Goal: Task Accomplishment & Management: Complete application form

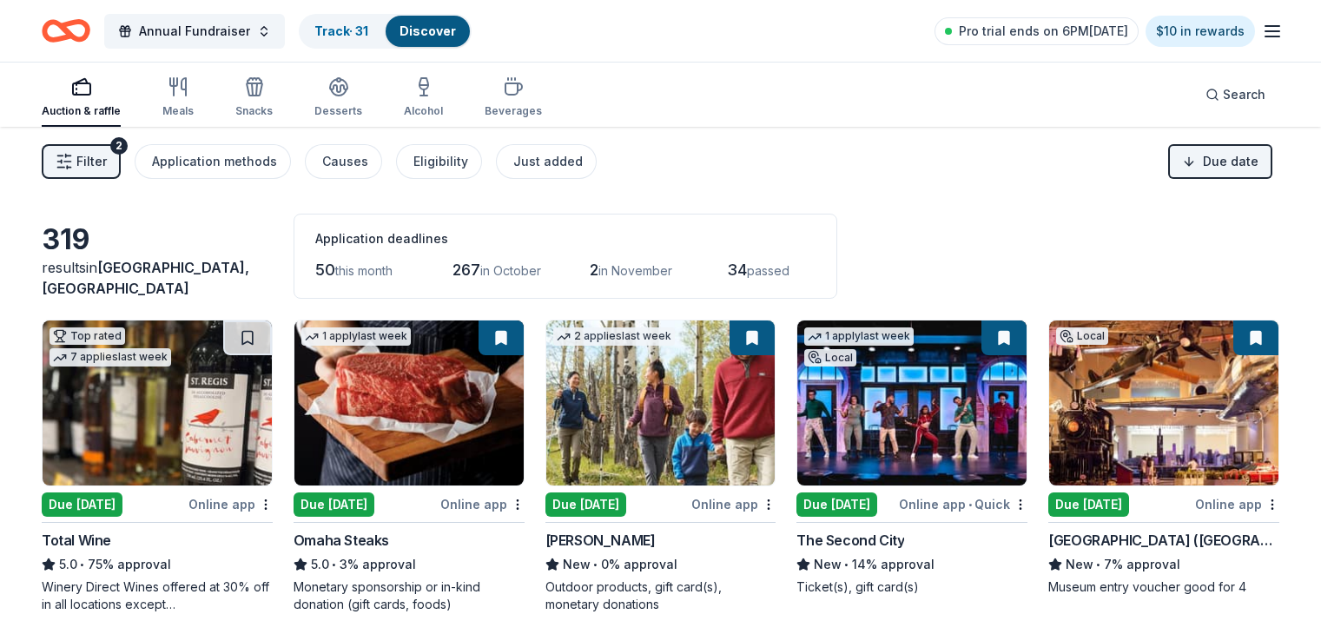
scroll to position [1115, 0]
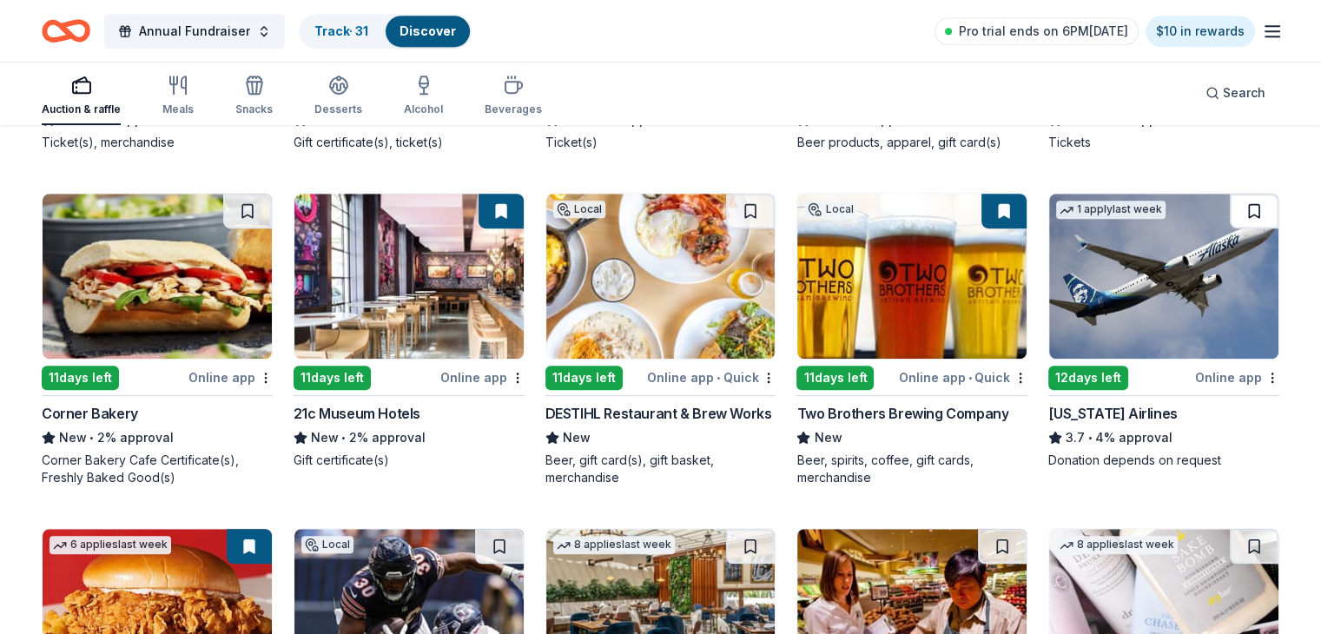
click at [1230, 213] on button at bounding box center [1254, 211] width 49 height 35
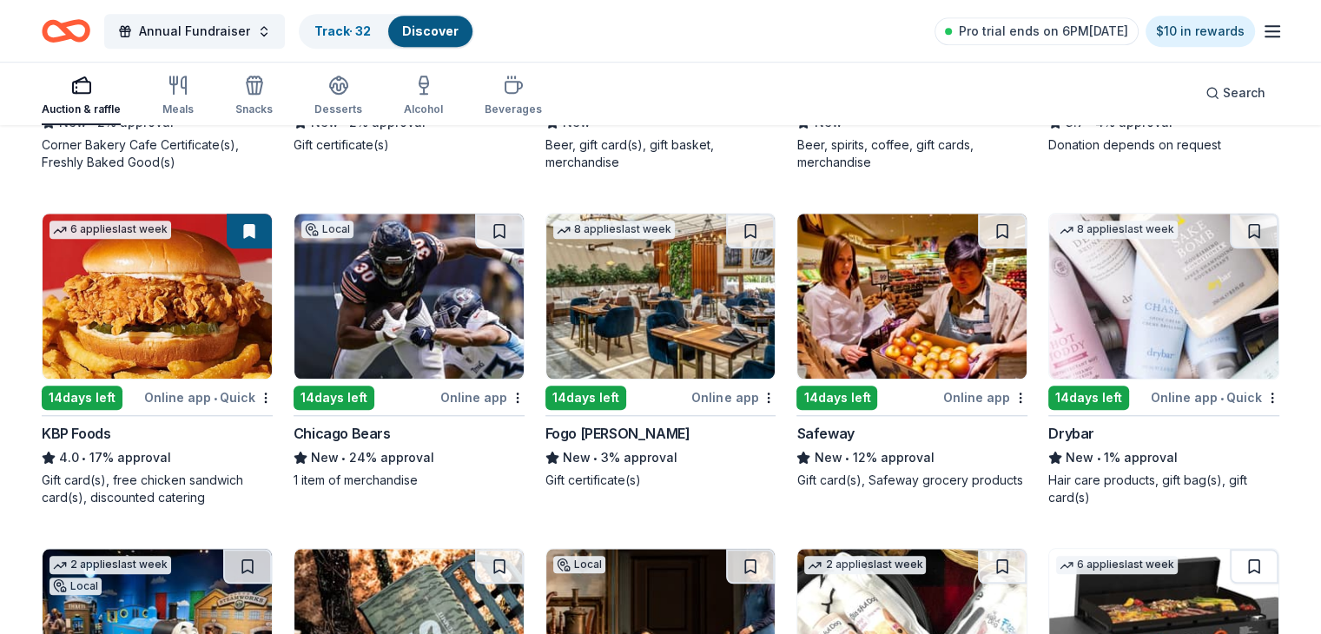
scroll to position [1430, 0]
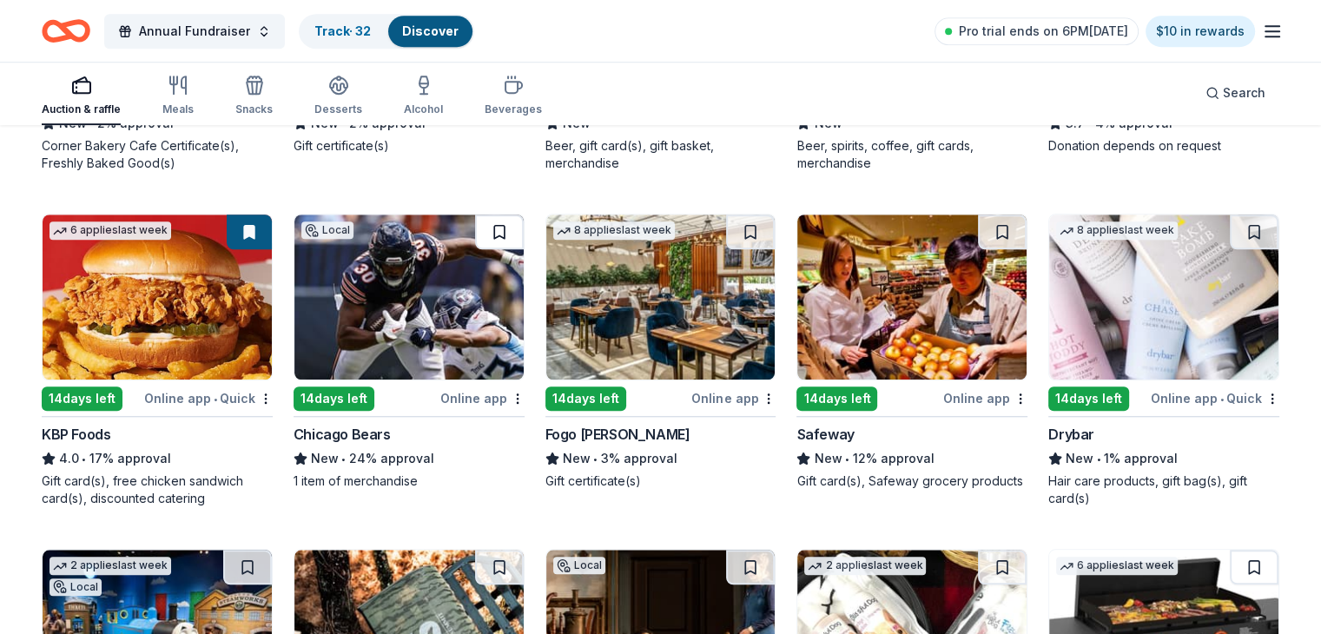
click at [507, 227] on button at bounding box center [499, 232] width 49 height 35
click at [744, 230] on button at bounding box center [750, 232] width 49 height 35
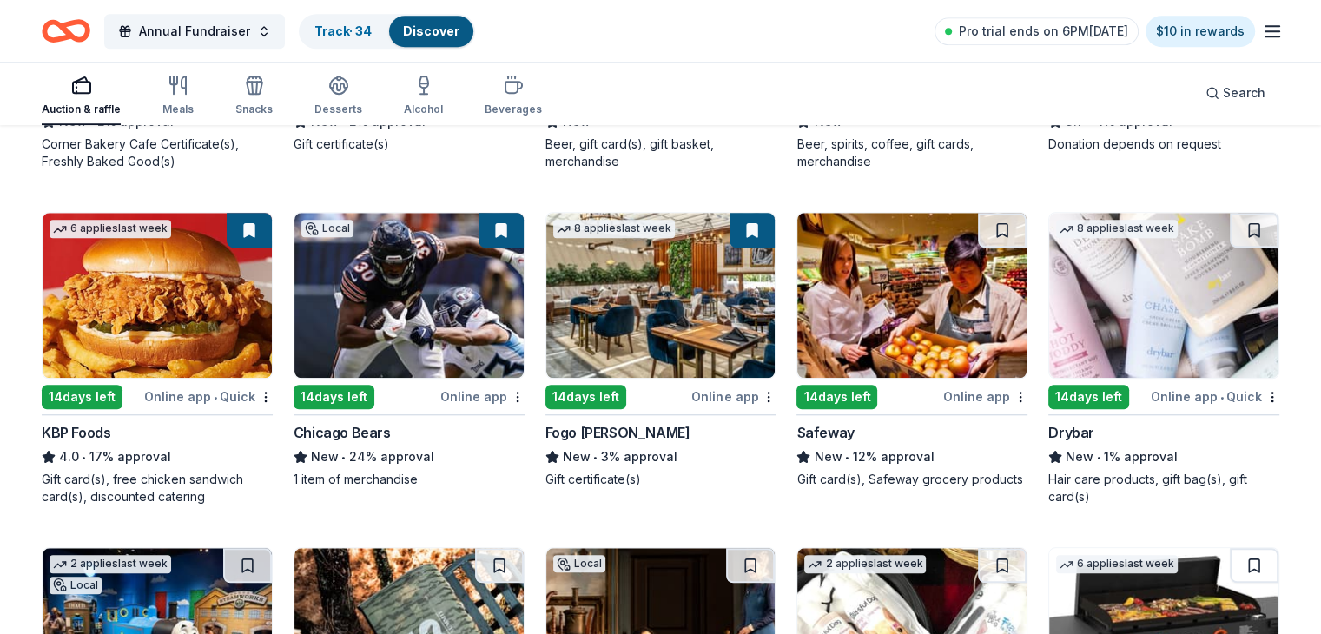
scroll to position [1424, 0]
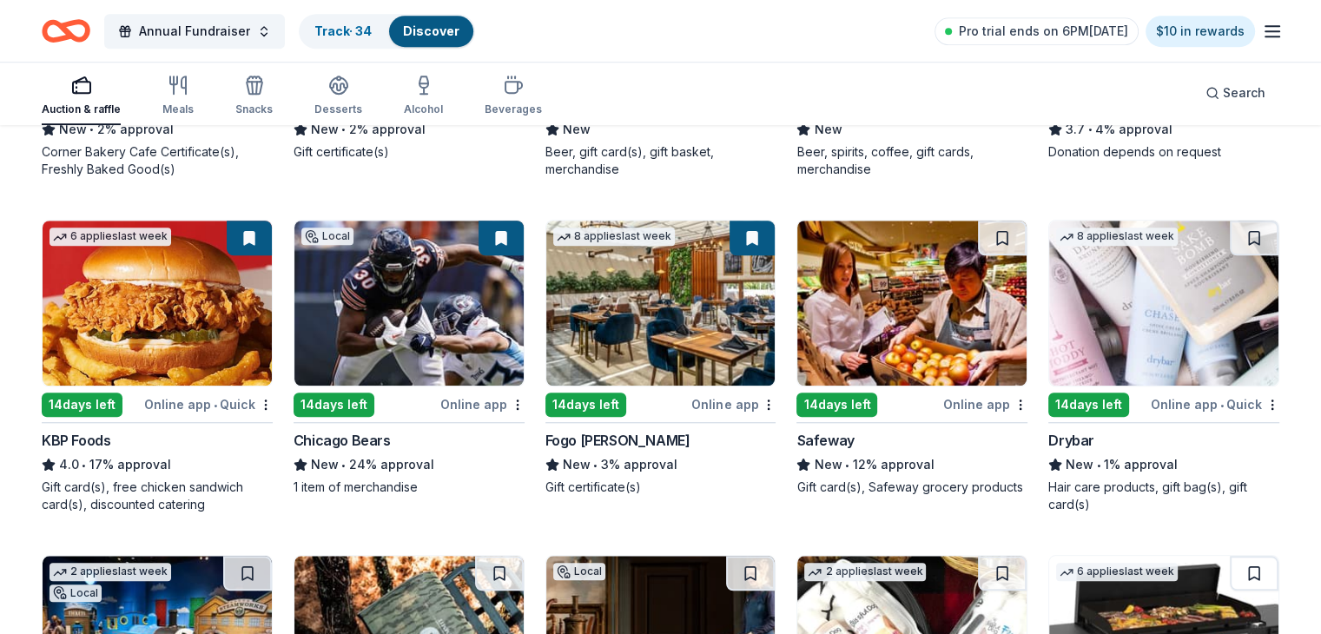
click at [896, 307] on img at bounding box center [911, 303] width 229 height 165
click at [1060, 402] on div "14 days left" at bounding box center [1088, 405] width 81 height 24
click at [1230, 236] on button at bounding box center [1254, 238] width 49 height 35
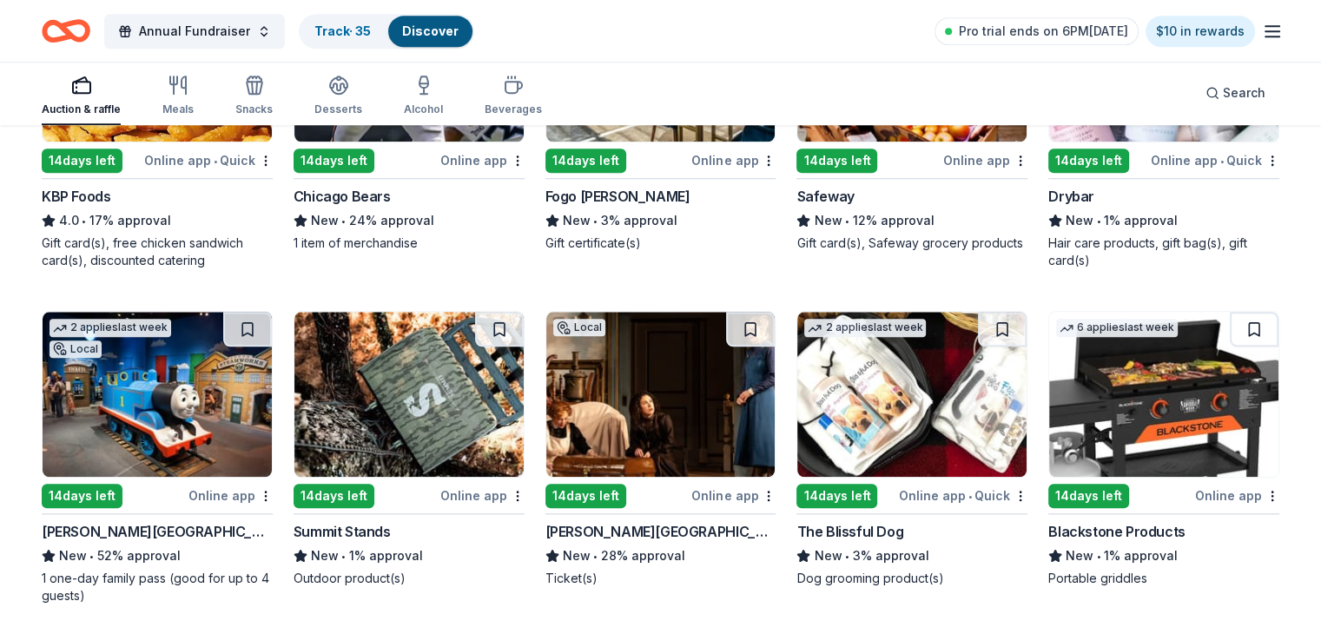
scroll to position [1667, 0]
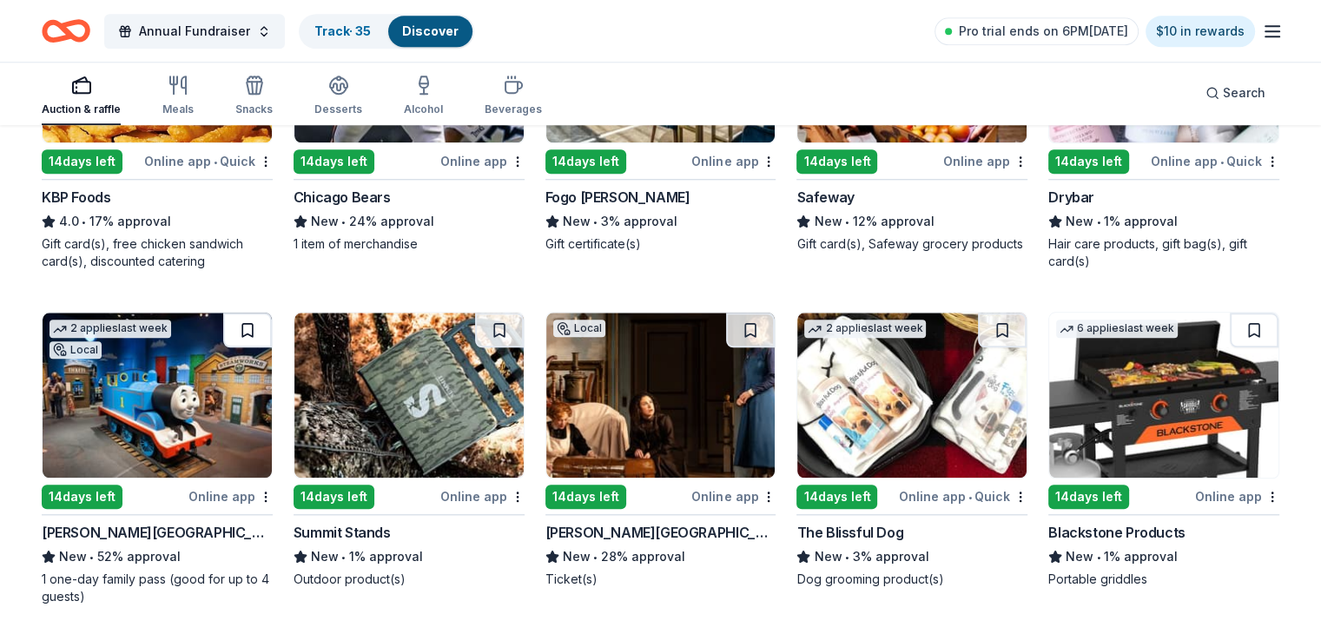
click at [263, 327] on button at bounding box center [247, 330] width 49 height 35
click at [411, 396] on img at bounding box center [408, 395] width 229 height 165
click at [502, 326] on button at bounding box center [499, 330] width 49 height 35
click at [744, 327] on button at bounding box center [750, 330] width 49 height 35
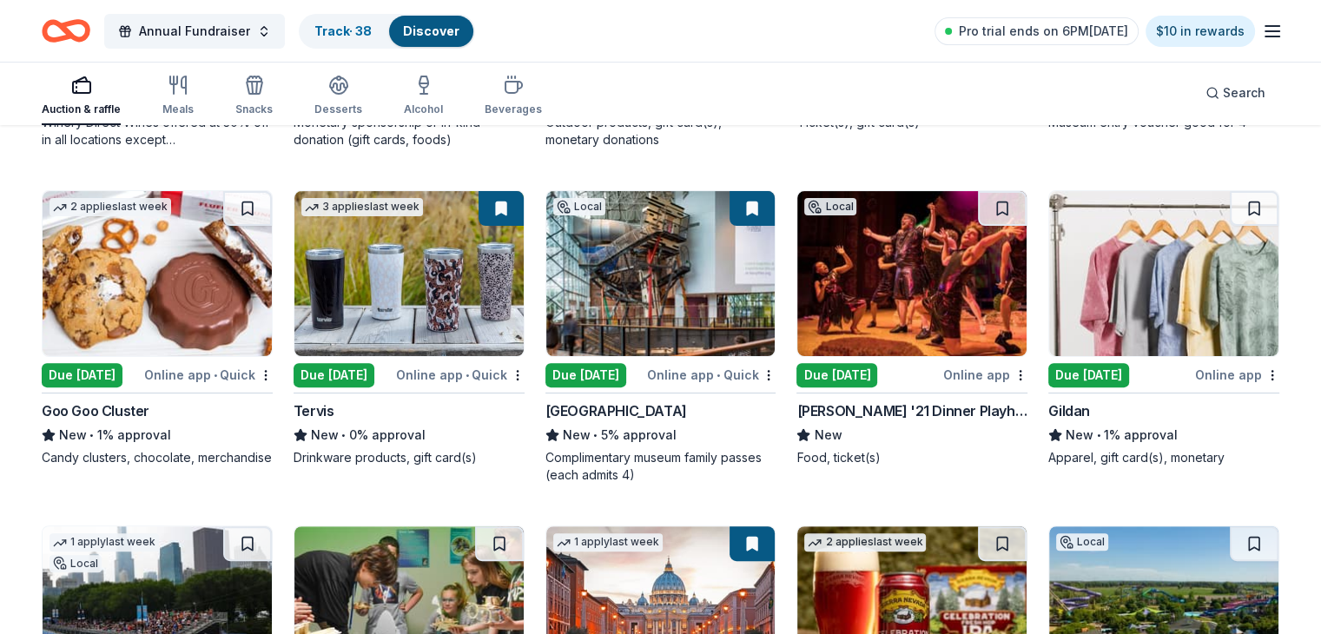
scroll to position [464, 0]
click at [1081, 286] on img at bounding box center [1163, 274] width 229 height 165
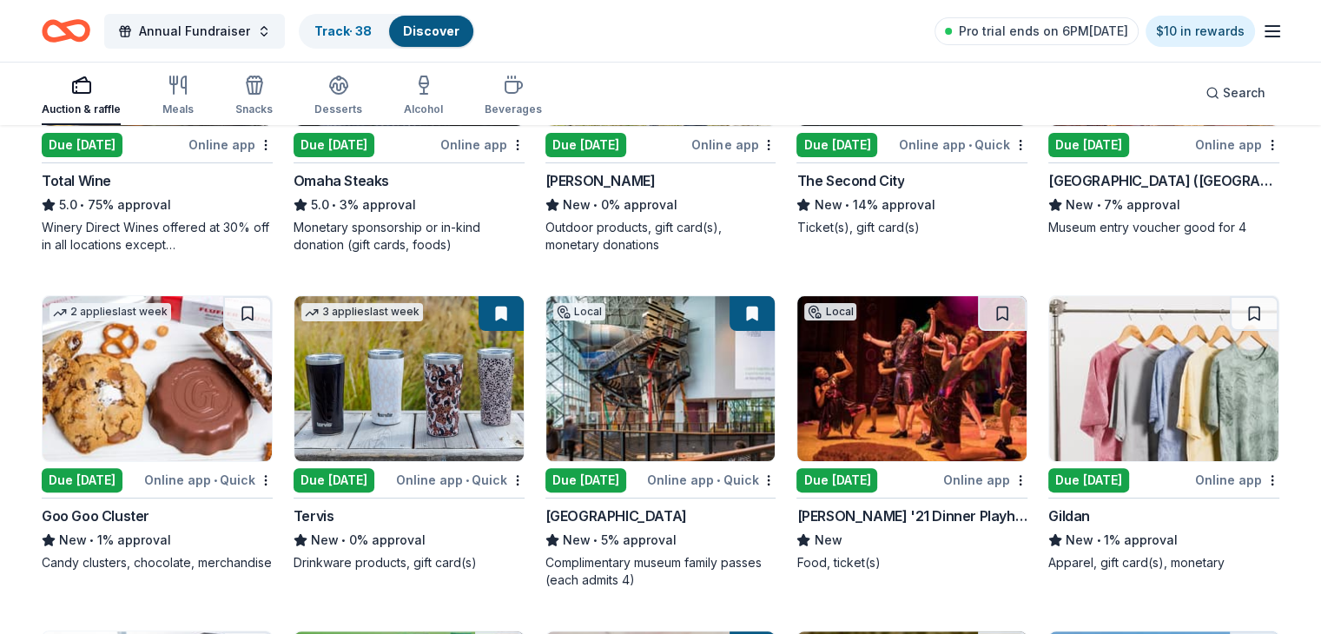
scroll to position [354, 0]
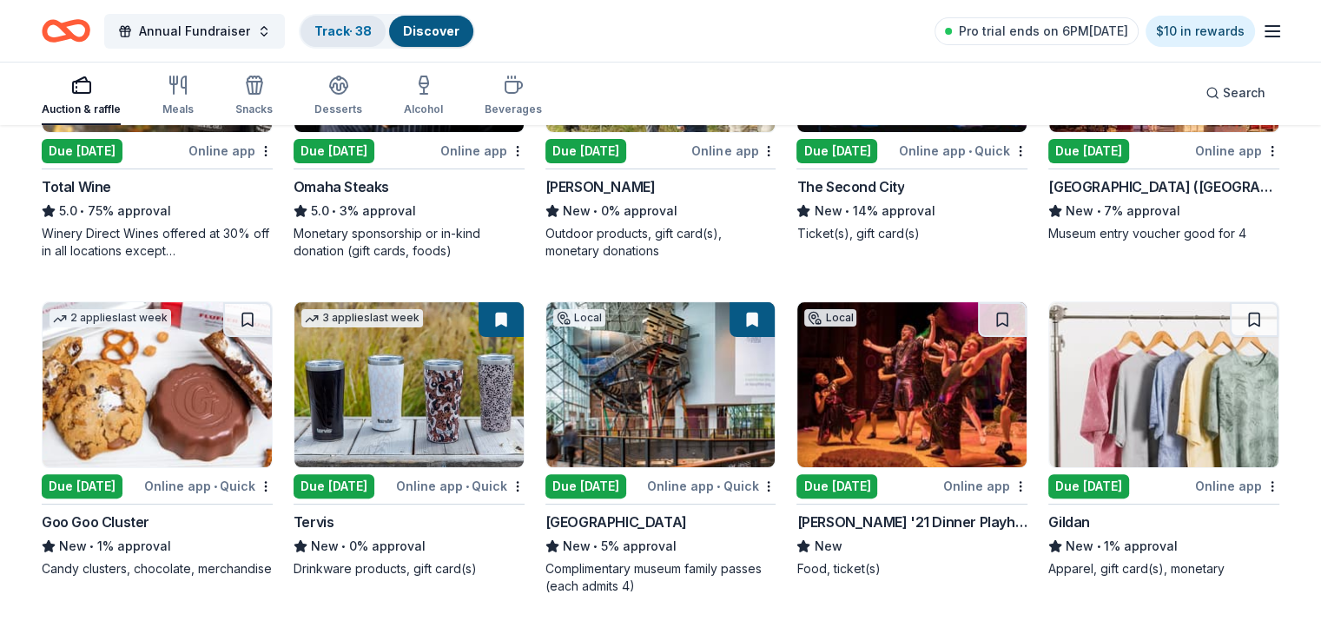
click at [372, 28] on link "Track · 38" at bounding box center [342, 30] width 57 height 15
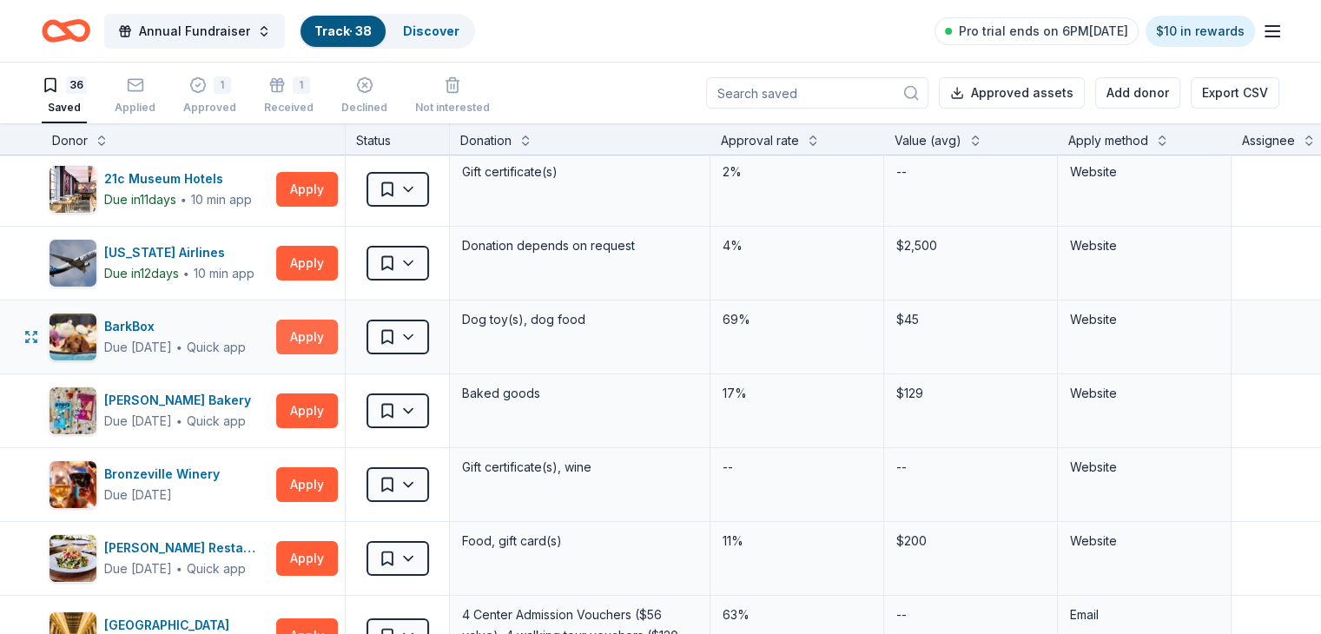
scroll to position [2, 0]
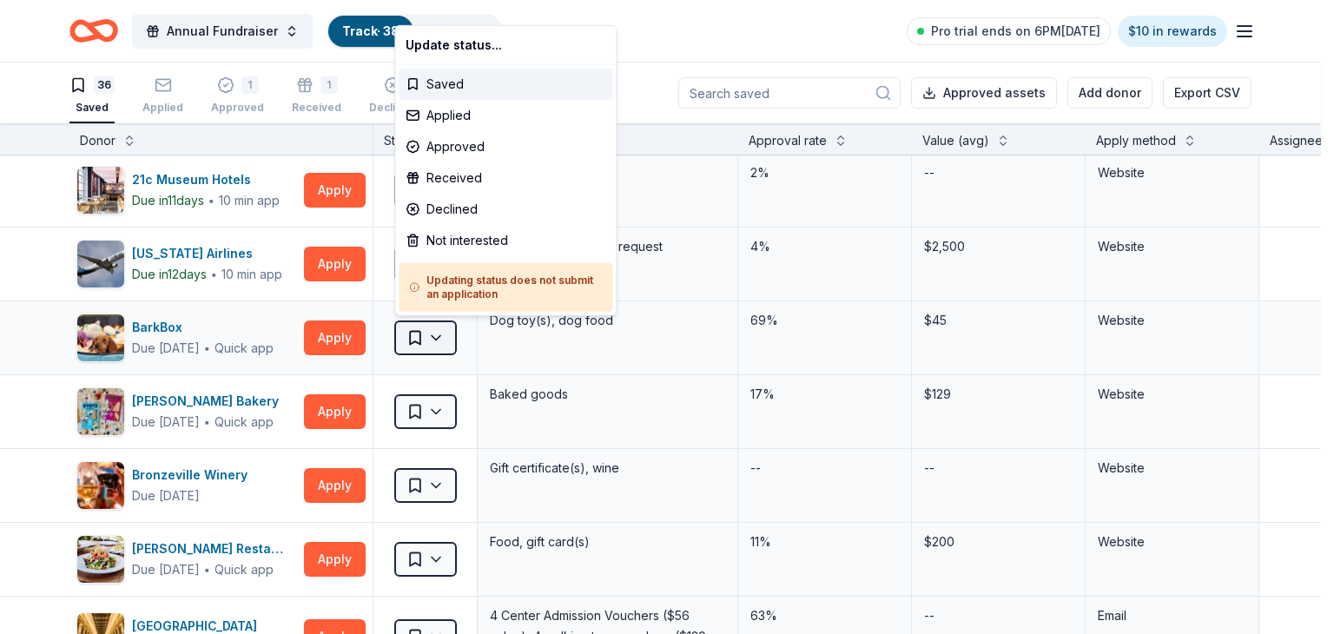
click at [443, 331] on html "Annual Fundraiser Track · 38 Discover Pro trial ends on 6PM, 9/16 $10 in reward…" at bounding box center [667, 317] width 1334 height 634
click at [466, 209] on div "Declined" at bounding box center [506, 209] width 214 height 31
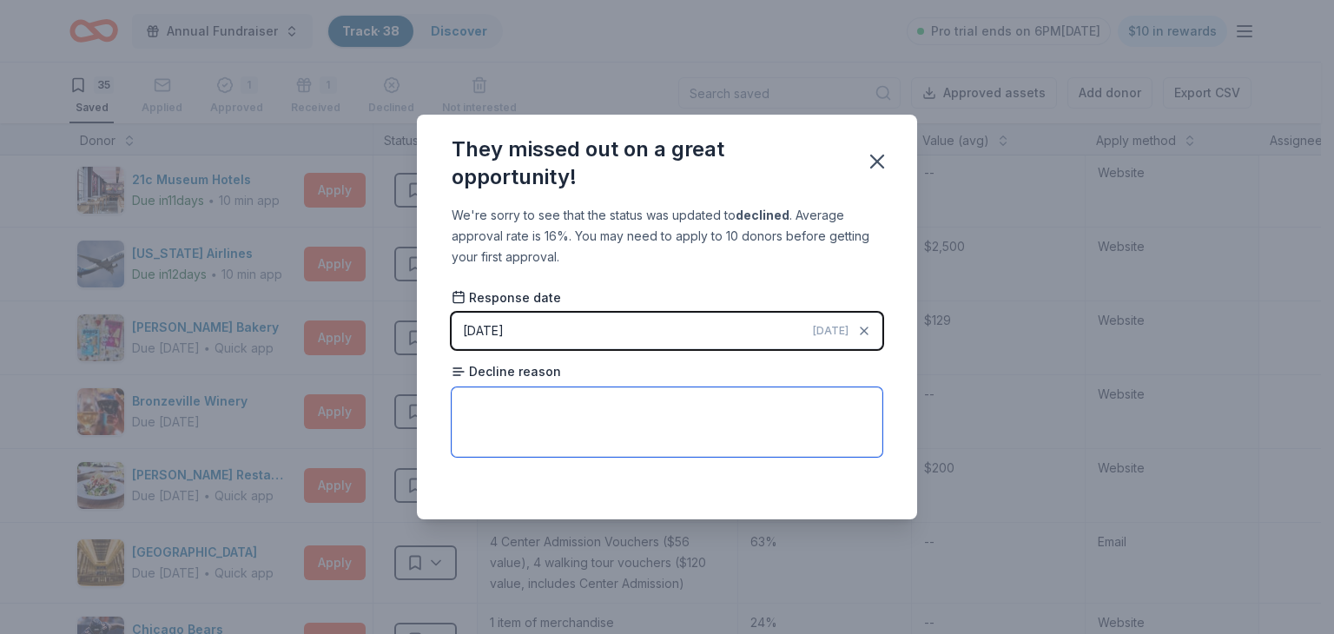
click at [719, 407] on textarea at bounding box center [667, 421] width 431 height 69
click at [882, 157] on icon "button" at bounding box center [877, 161] width 12 height 12
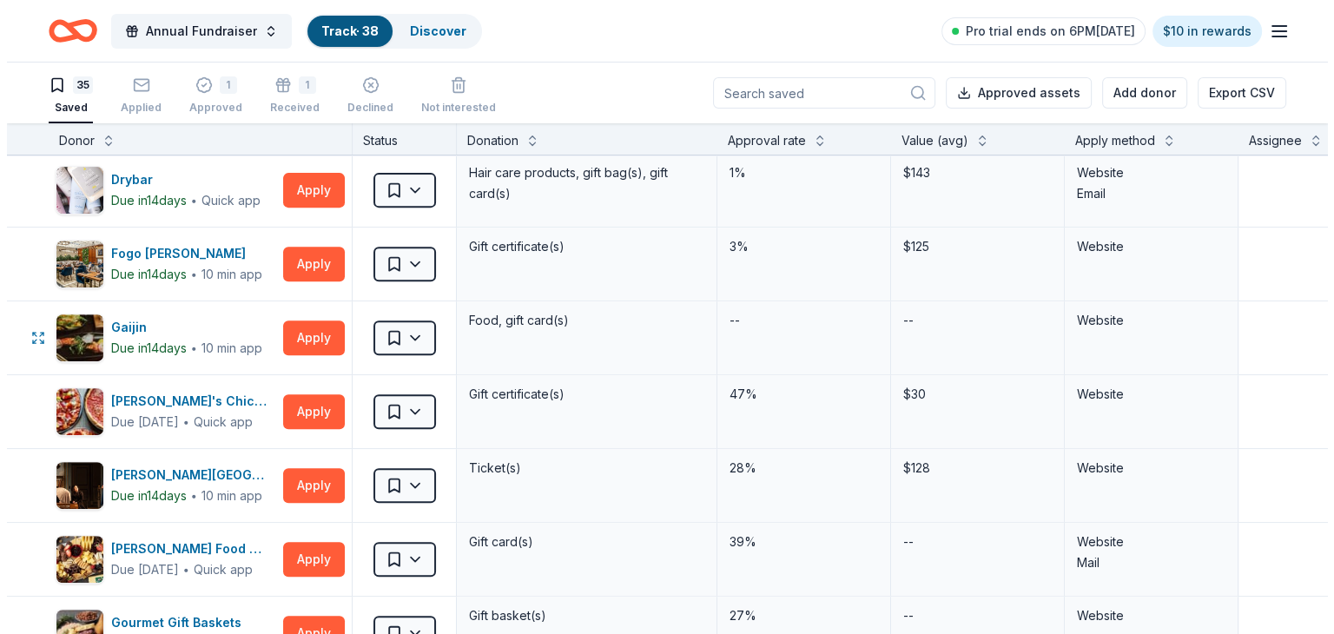
scroll to position [761, 0]
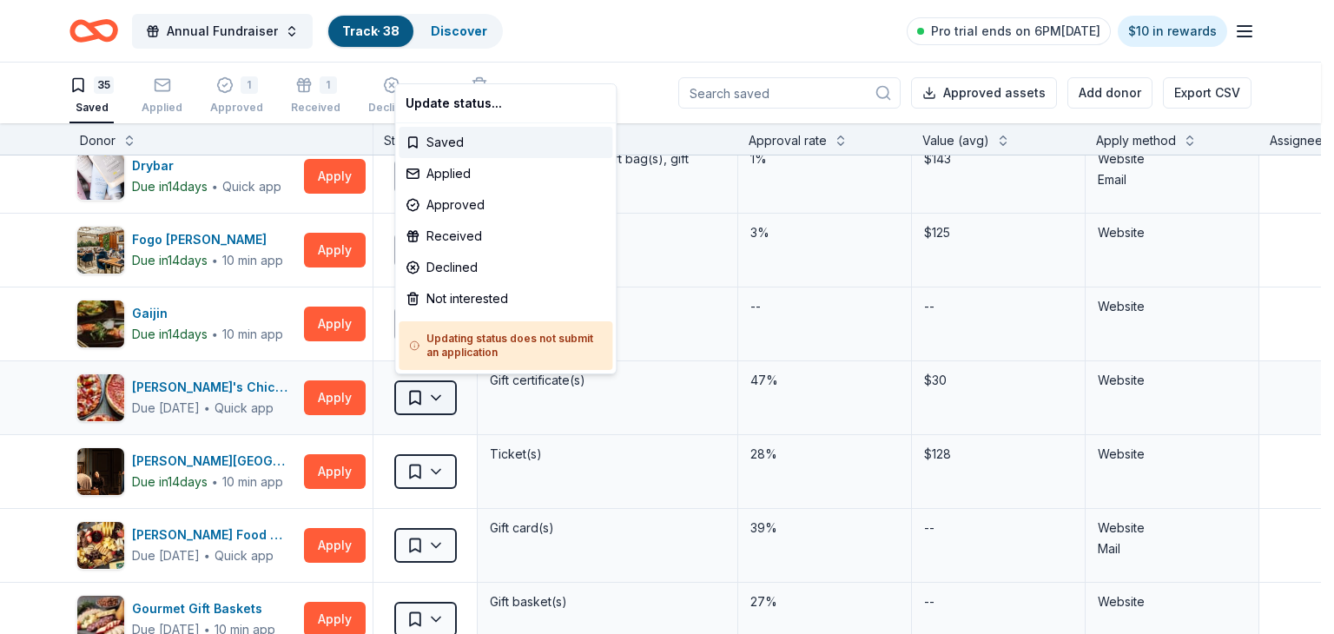
click at [439, 392] on html "Annual Fundraiser Track · 38 Discover Pro trial ends on 6PM, 9/16 $10 in reward…" at bounding box center [667, 317] width 1334 height 634
click at [441, 202] on div "Approved" at bounding box center [506, 204] width 214 height 31
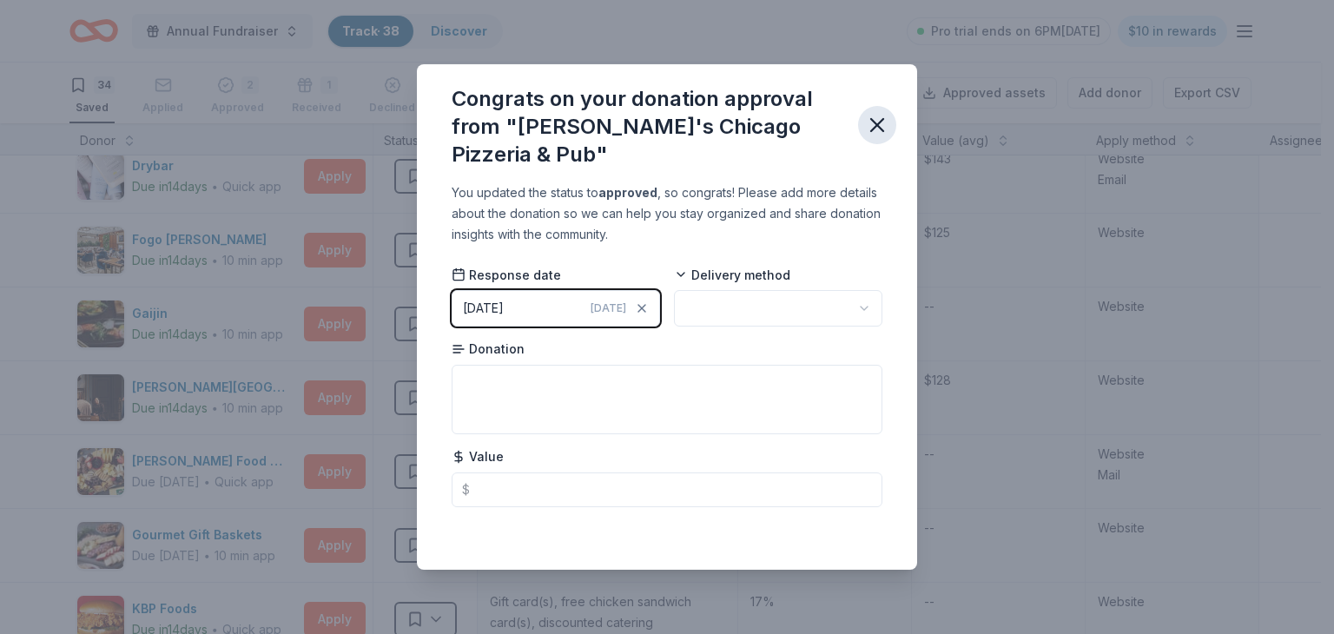
click at [880, 129] on icon "button" at bounding box center [877, 125] width 24 height 24
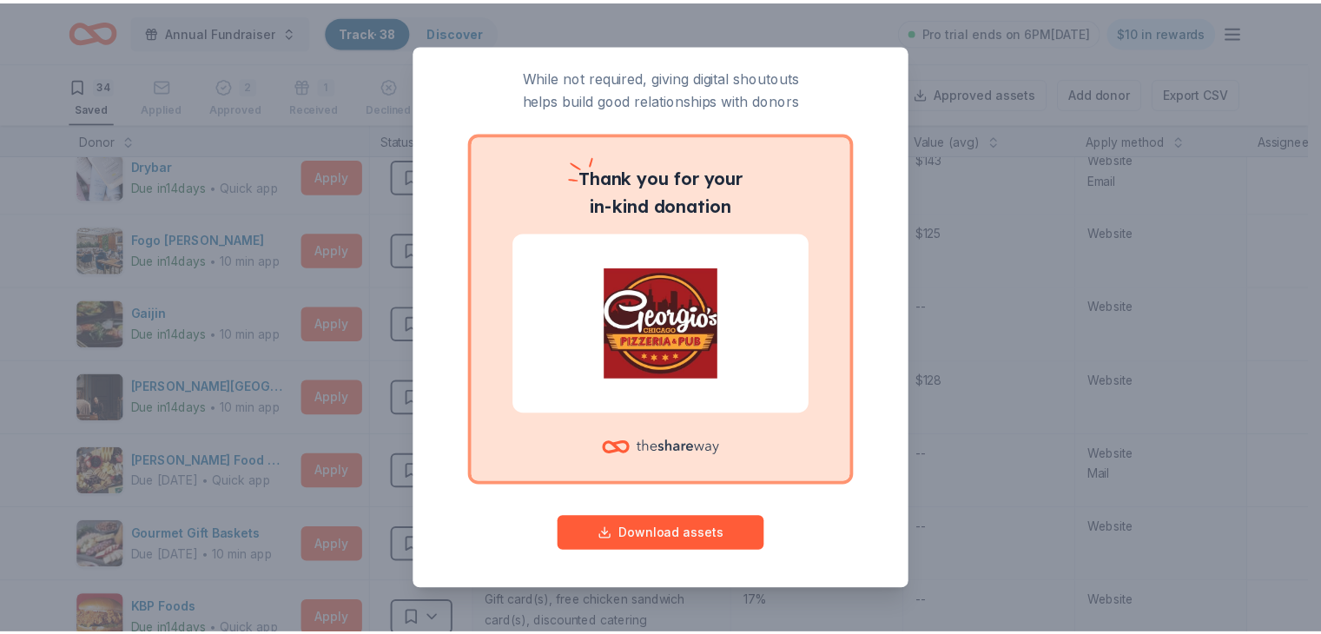
scroll to position [0, 0]
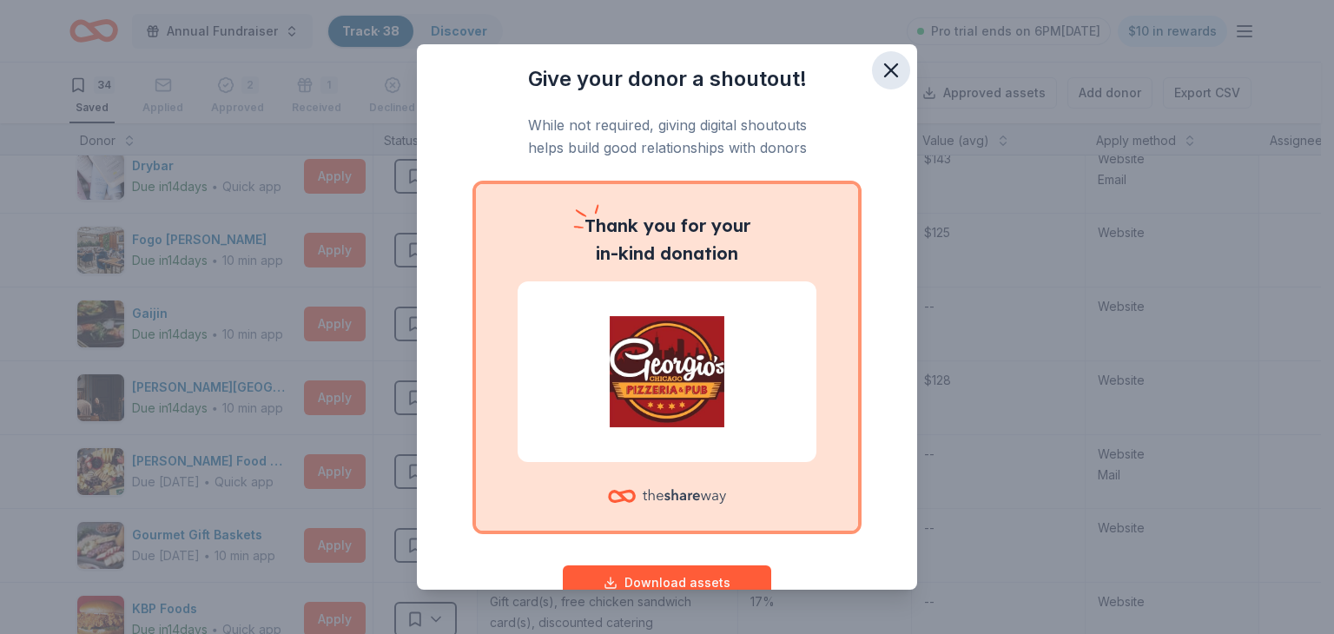
click at [882, 69] on icon "button" at bounding box center [891, 70] width 24 height 24
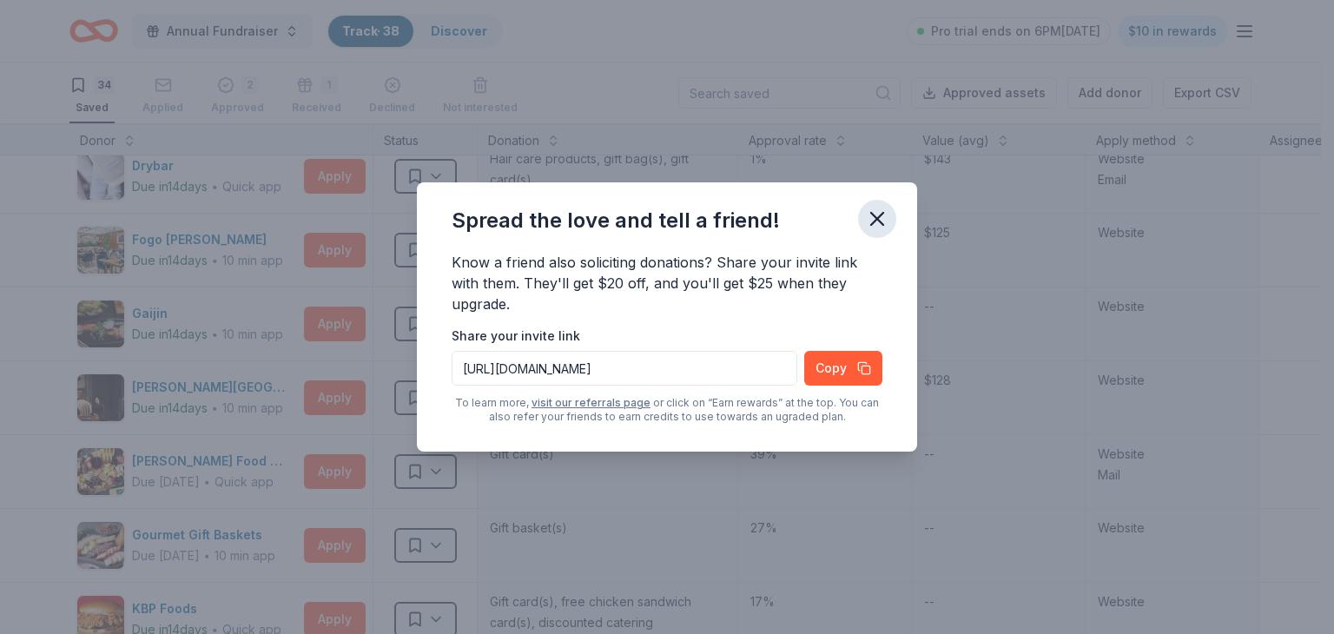
click at [876, 219] on icon "button" at bounding box center [877, 219] width 12 height 12
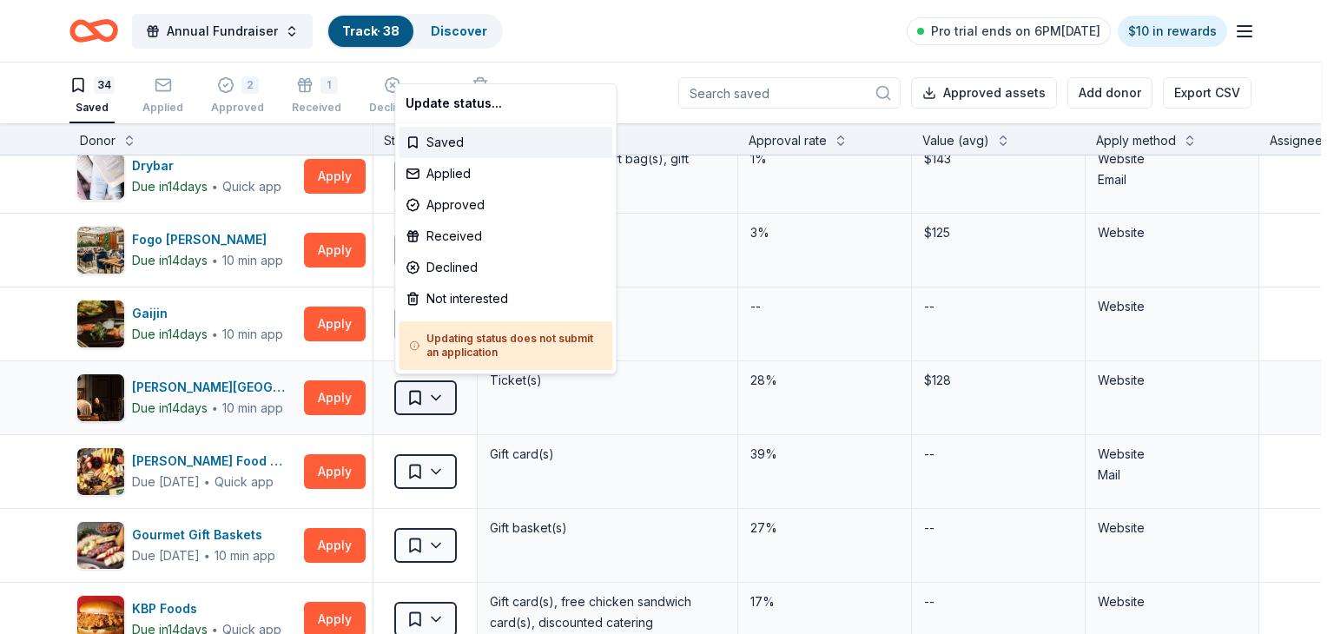
click at [434, 393] on html "Annual Fundraiser Track · 38 Discover Pro trial ends on 6PM, 9/16 $10 in reward…" at bounding box center [667, 317] width 1334 height 634
click at [486, 209] on div "Approved" at bounding box center [506, 204] width 214 height 31
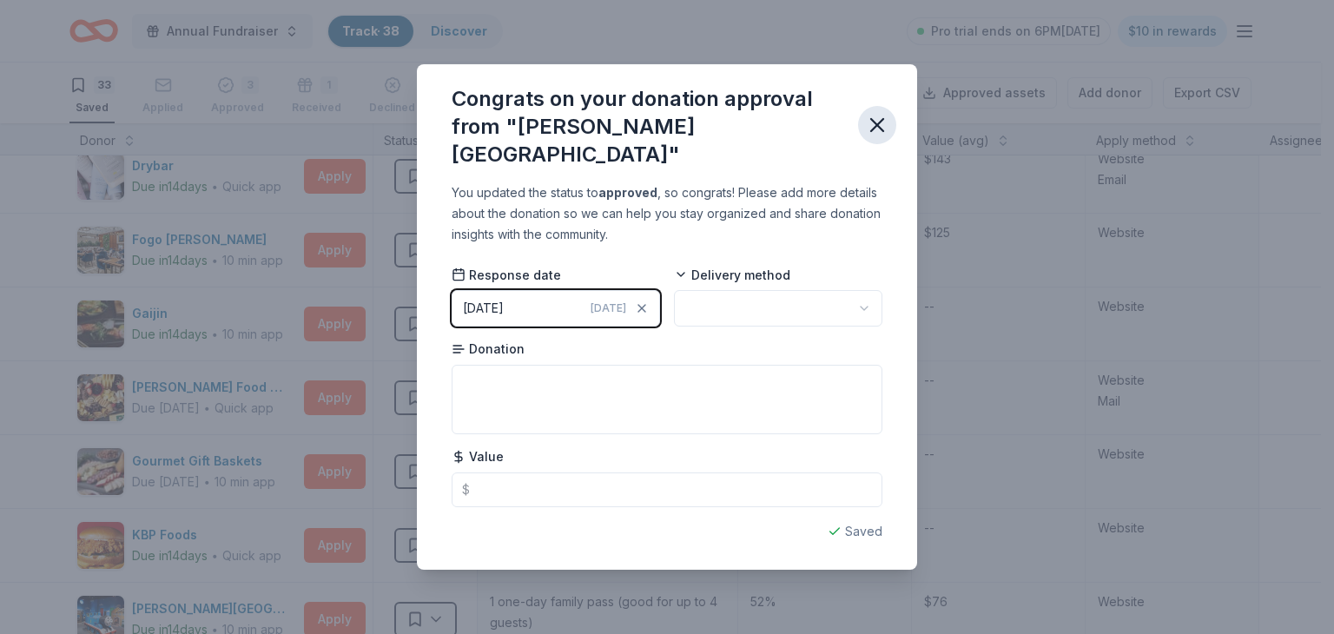
click at [879, 126] on icon "button" at bounding box center [877, 125] width 12 height 12
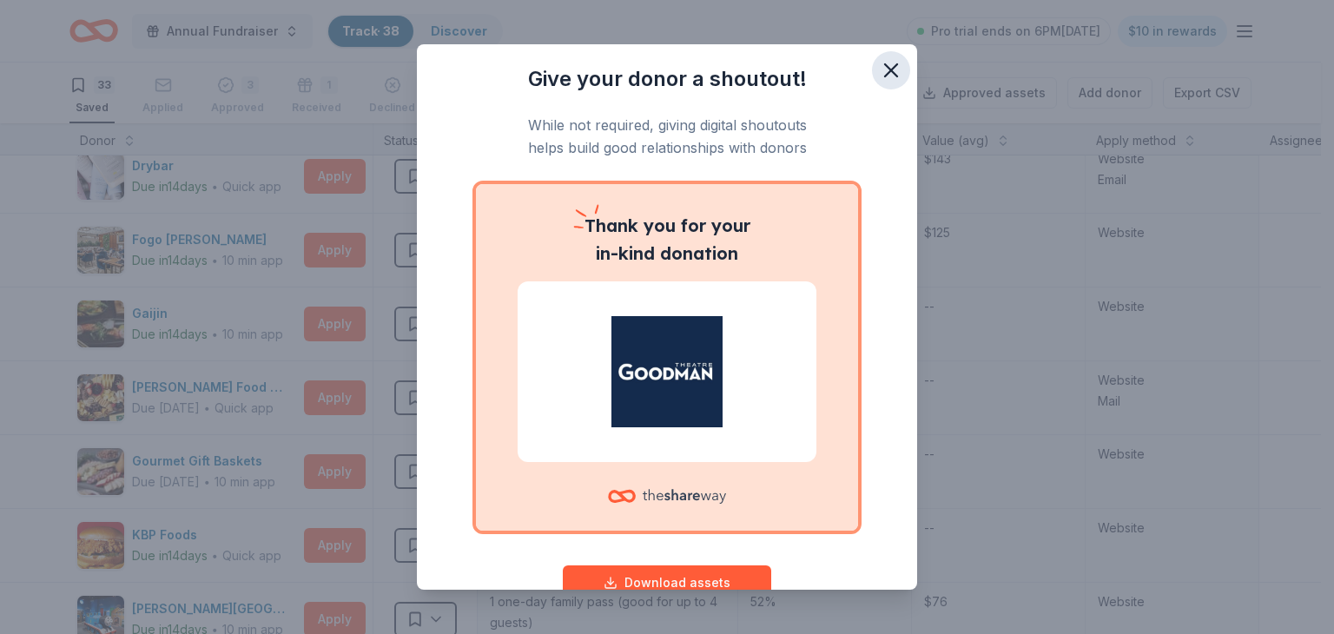
click at [882, 70] on icon "button" at bounding box center [891, 70] width 24 height 24
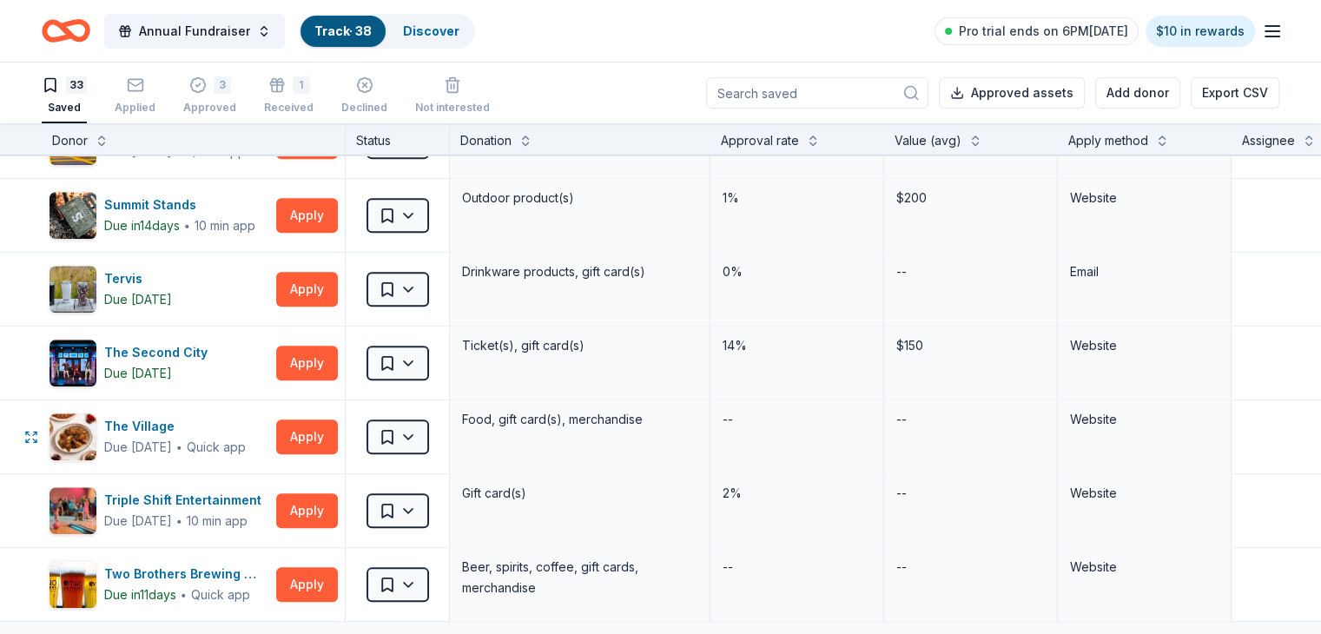
scroll to position [1982, 0]
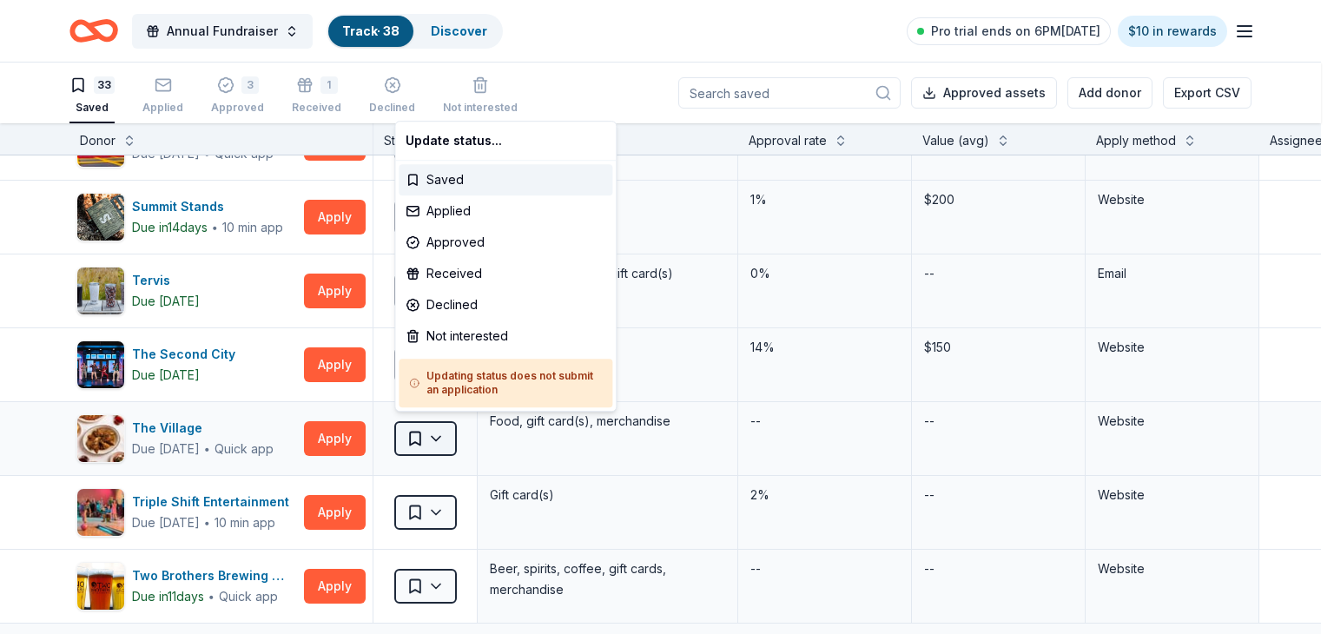
click at [433, 424] on html "Annual Fundraiser Track · 38 Discover Pro trial ends on 6PM, 9/16 $10 in reward…" at bounding box center [667, 317] width 1334 height 634
click at [452, 304] on div "Declined" at bounding box center [506, 304] width 214 height 31
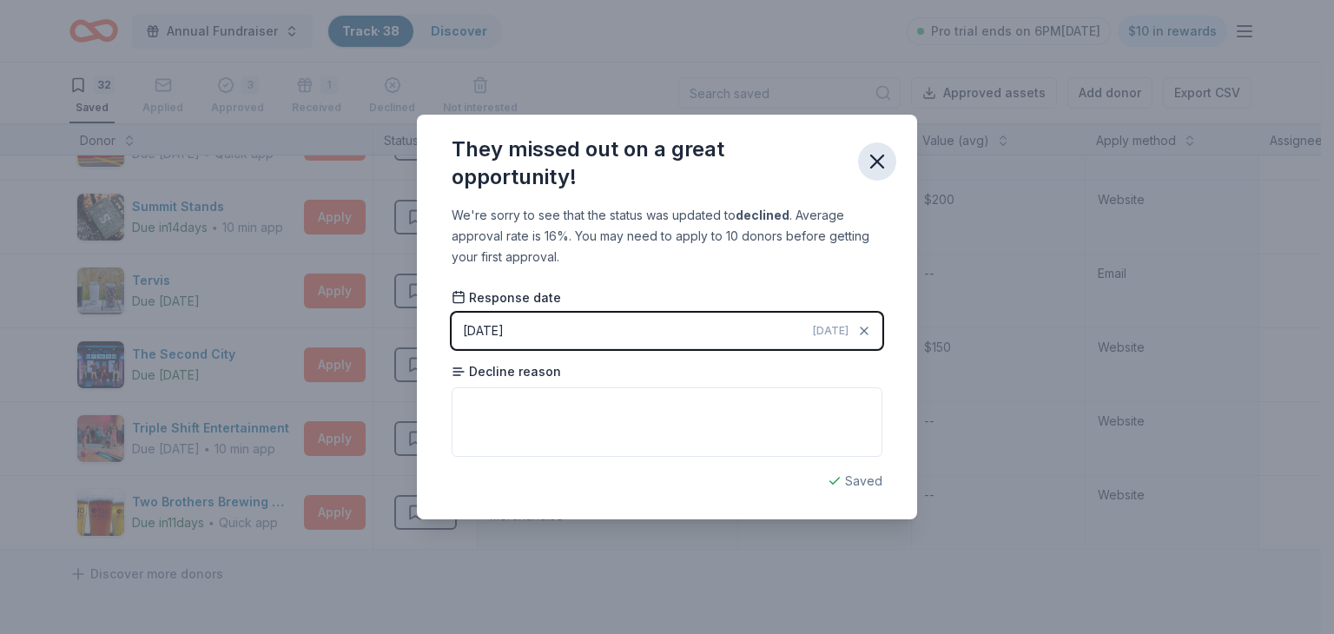
click at [876, 158] on icon "button" at bounding box center [877, 161] width 24 height 24
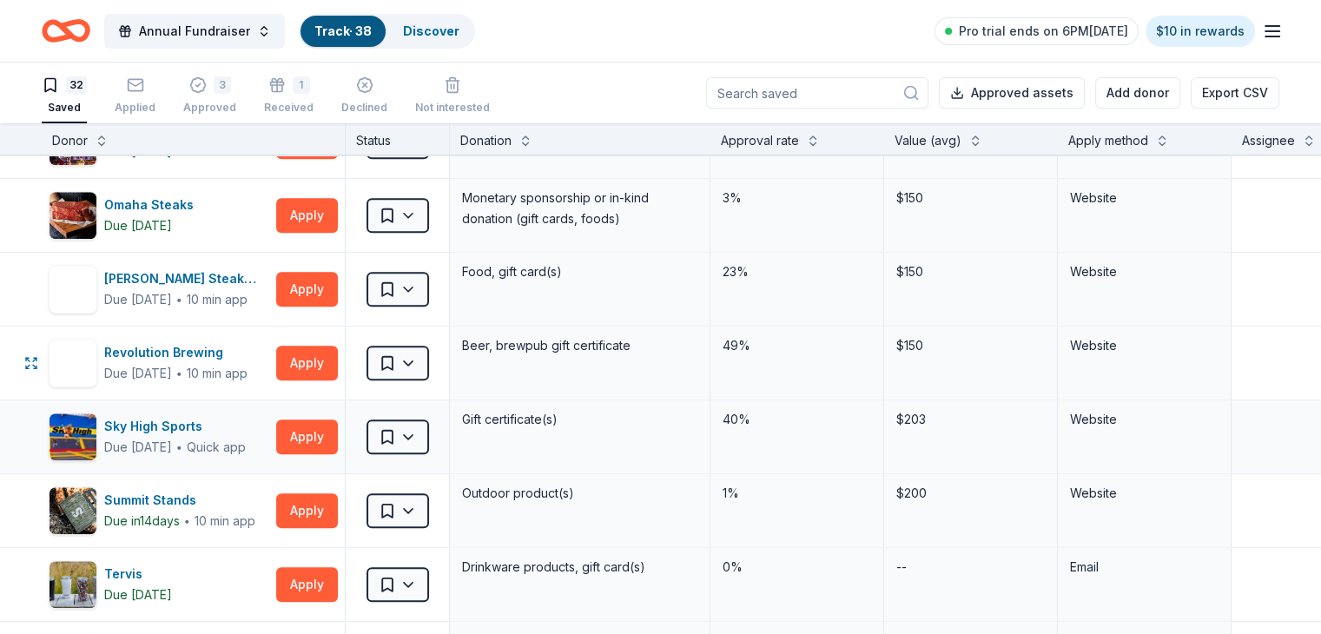
scroll to position [1686, 0]
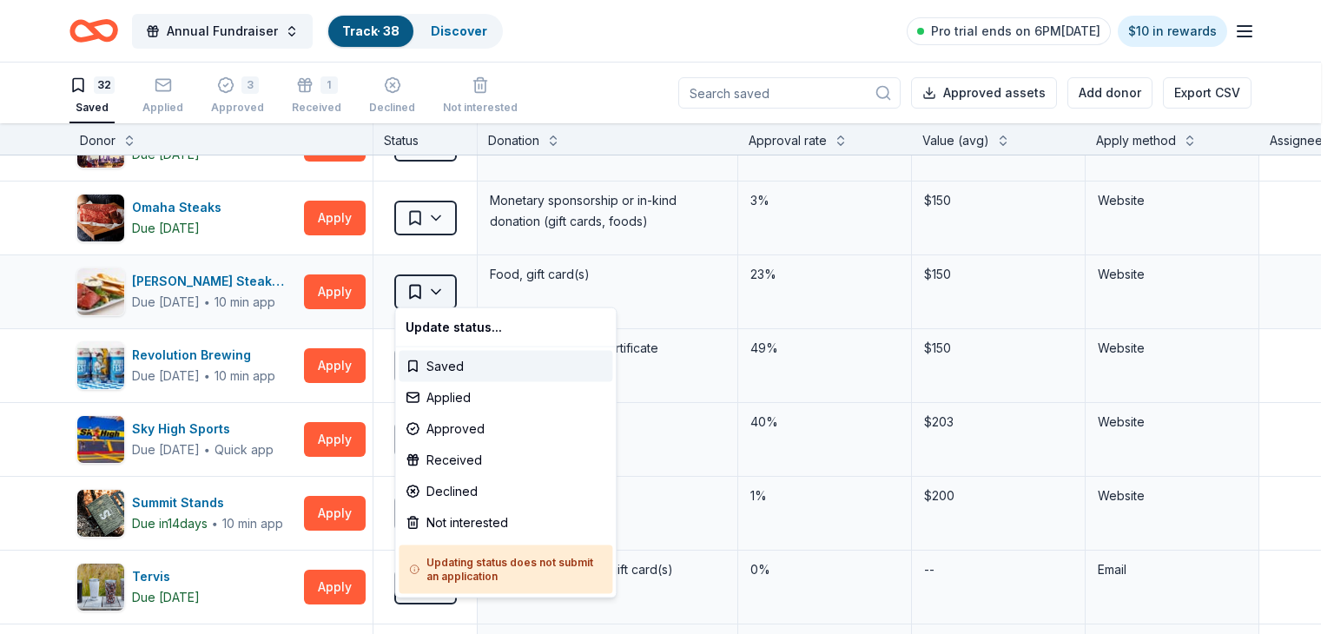
click at [440, 285] on html "Annual Fundraiser Track · 38 Discover Pro trial ends on 6PM, 9/16 $10 in reward…" at bounding box center [667, 317] width 1334 height 634
click at [463, 433] on div "Approved" at bounding box center [506, 428] width 214 height 31
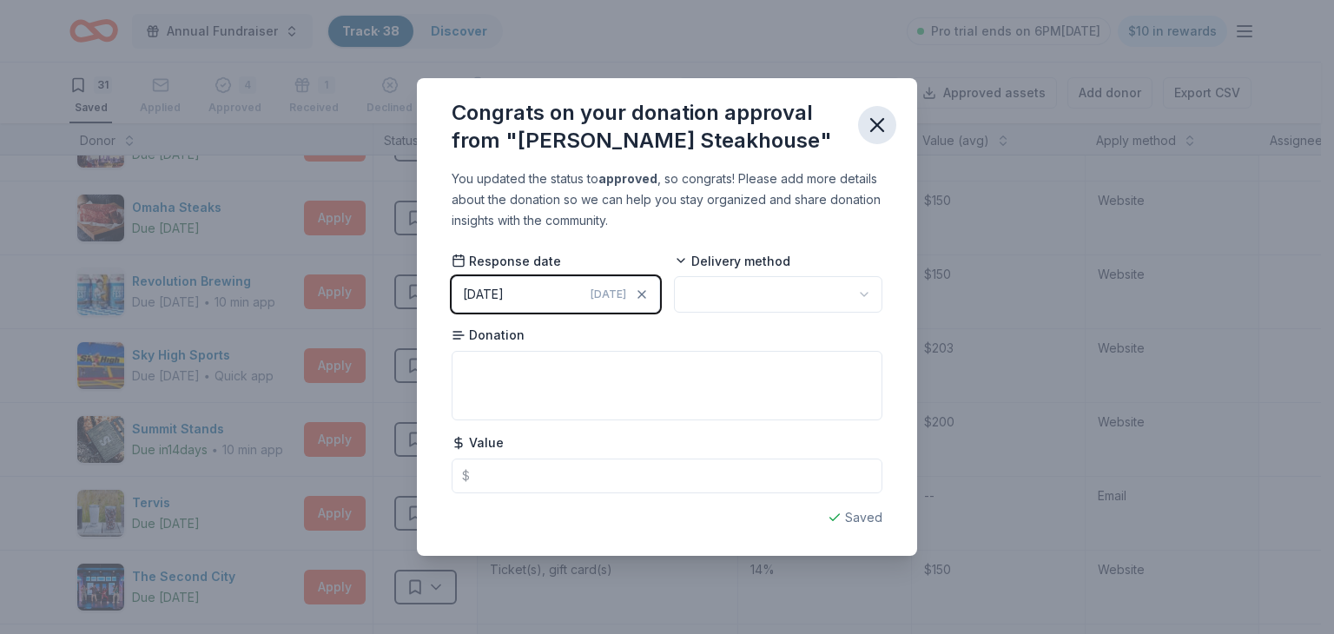
click at [893, 129] on button "button" at bounding box center [877, 125] width 38 height 38
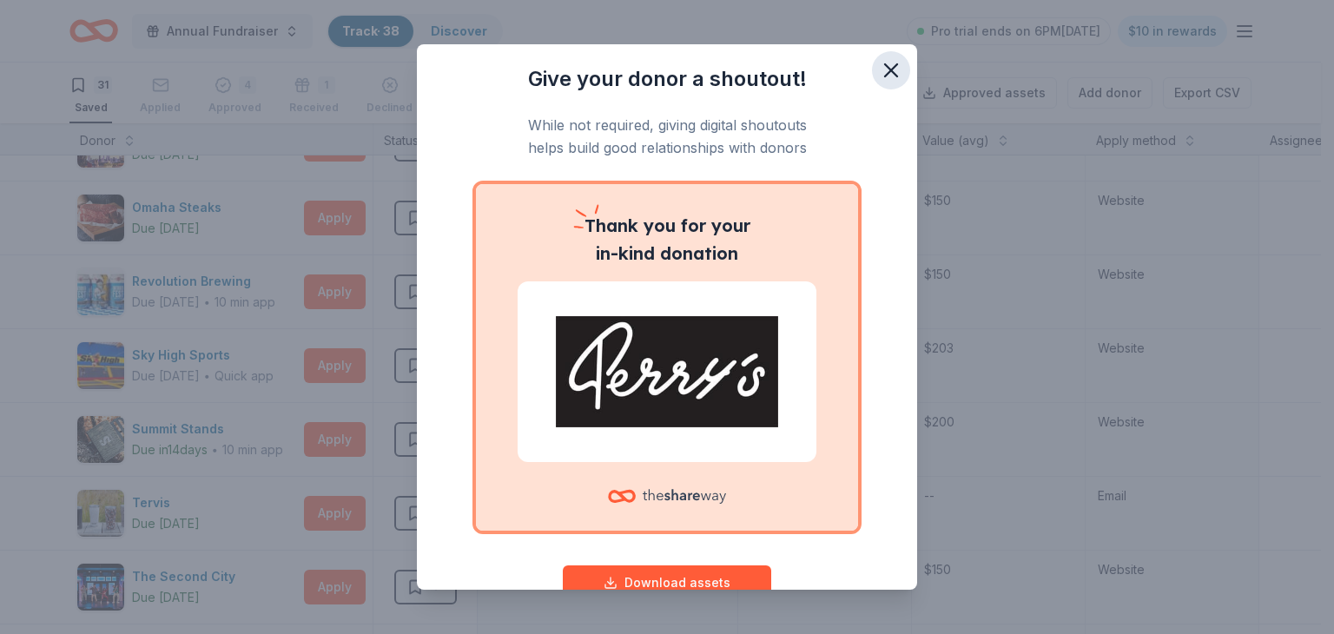
click at [884, 69] on icon "button" at bounding box center [891, 70] width 24 height 24
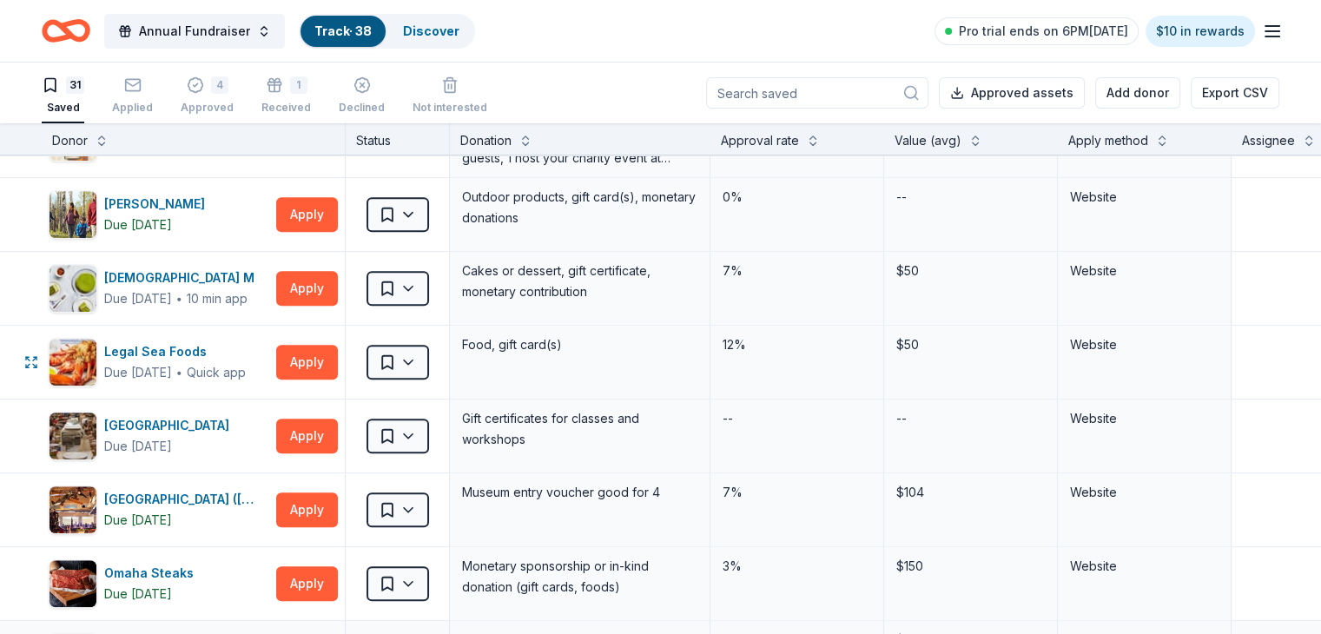
scroll to position [1312, 0]
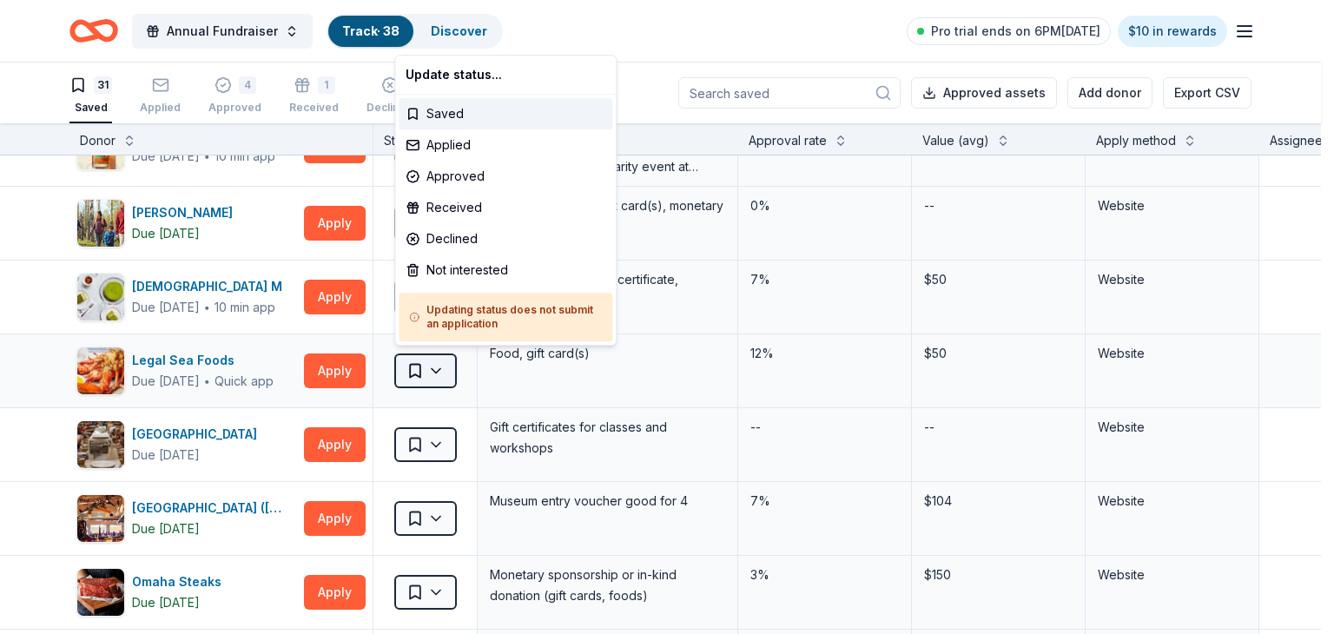
click at [439, 362] on html "Annual Fundraiser Track · 38 Discover Pro trial ends on 6PM, 9/16 $10 in reward…" at bounding box center [667, 317] width 1334 height 634
click at [457, 171] on div "Approved" at bounding box center [506, 176] width 214 height 31
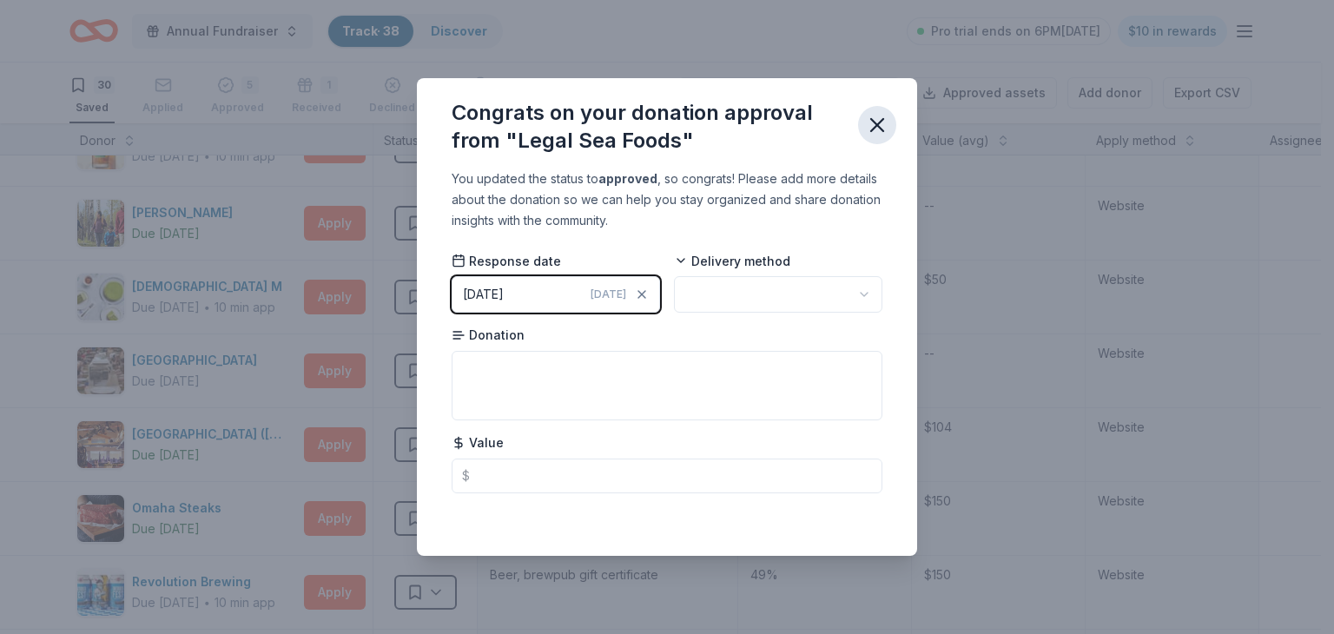
click at [882, 123] on icon "button" at bounding box center [877, 125] width 24 height 24
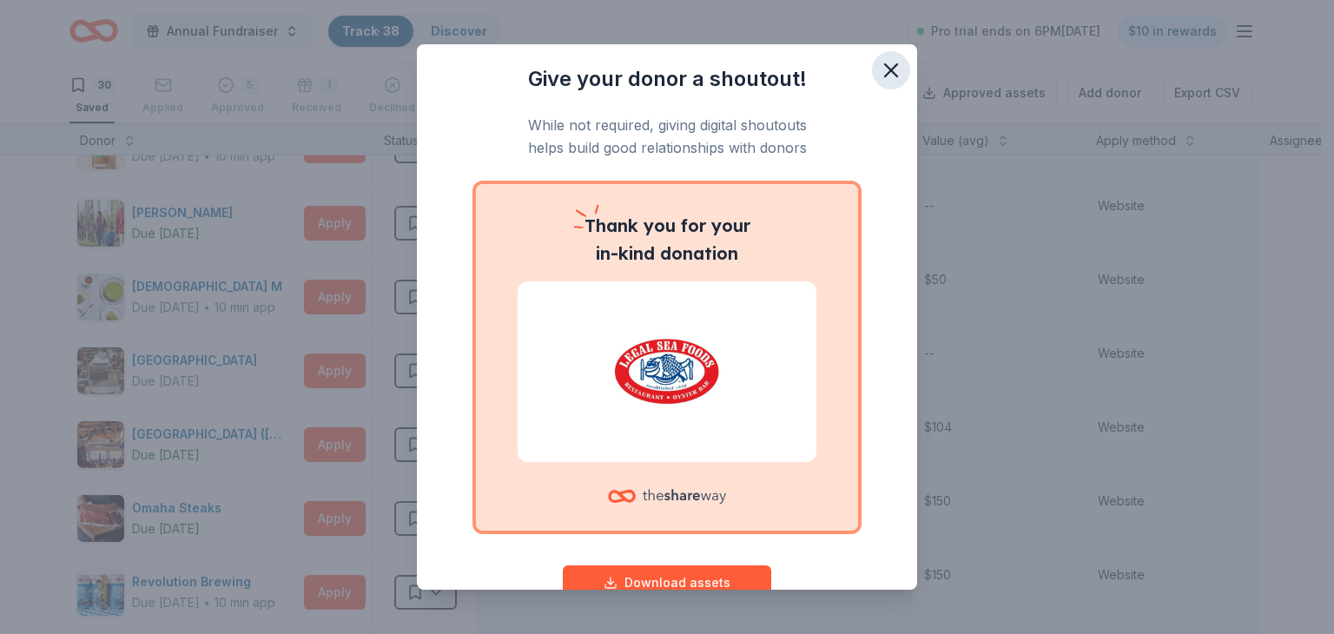
click at [879, 68] on icon "button" at bounding box center [891, 70] width 24 height 24
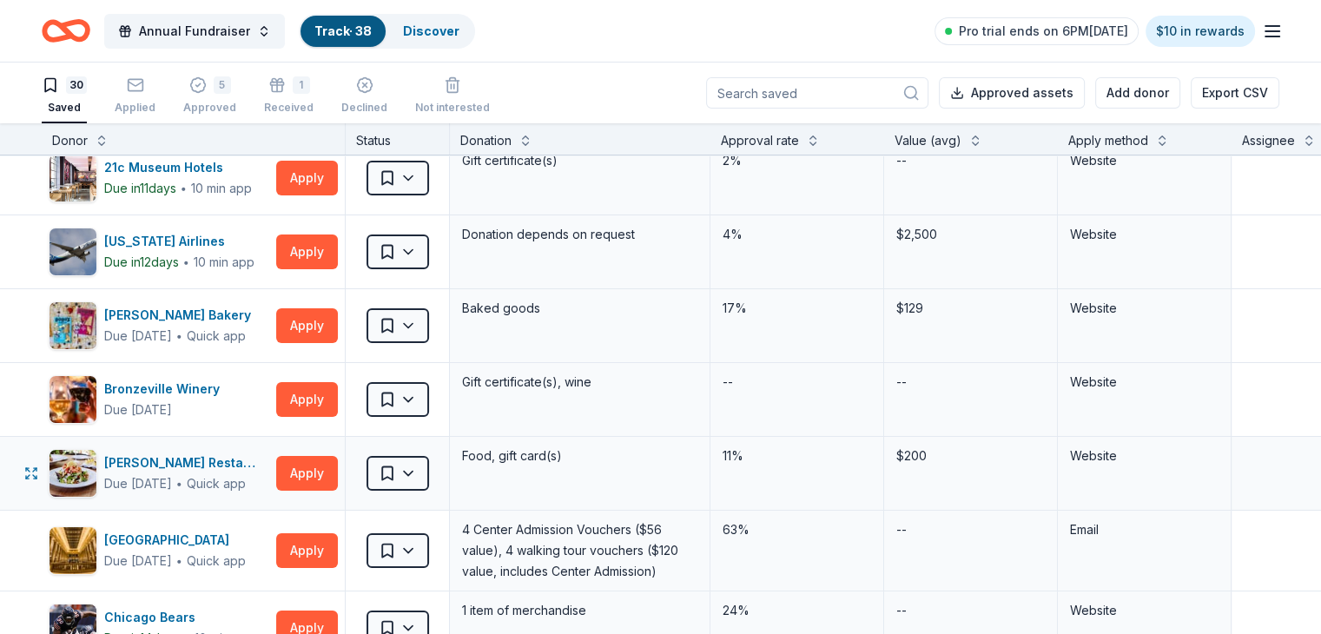
scroll to position [0, 0]
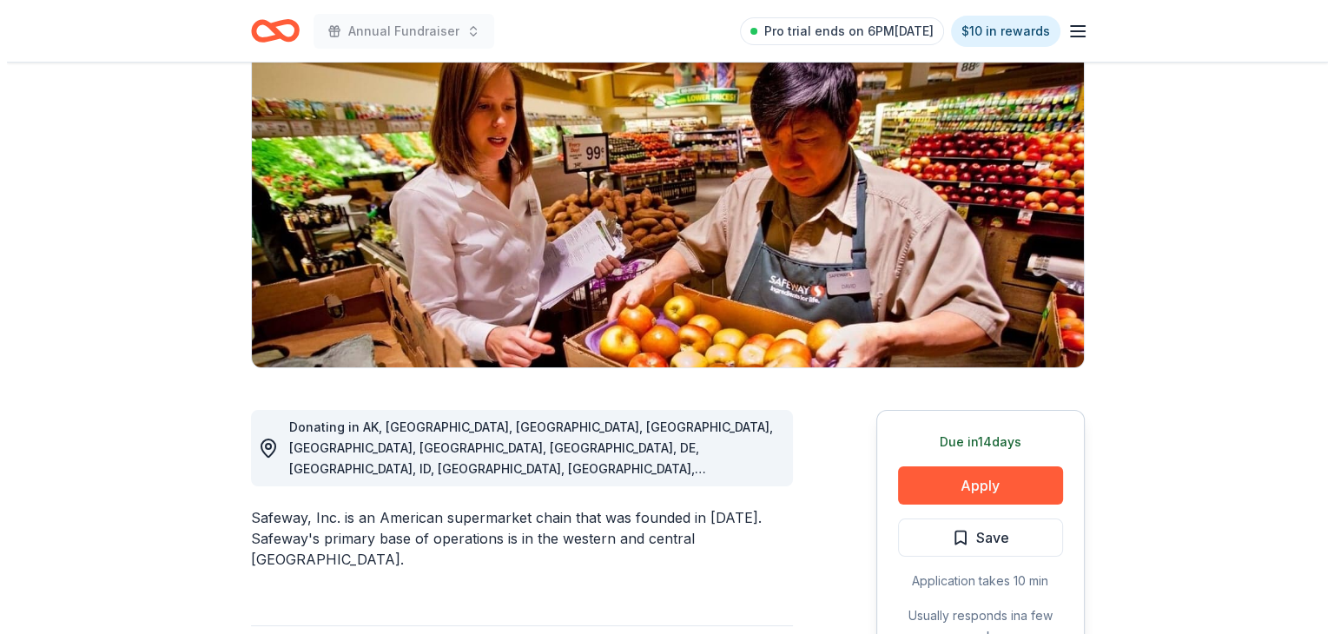
scroll to position [188, 0]
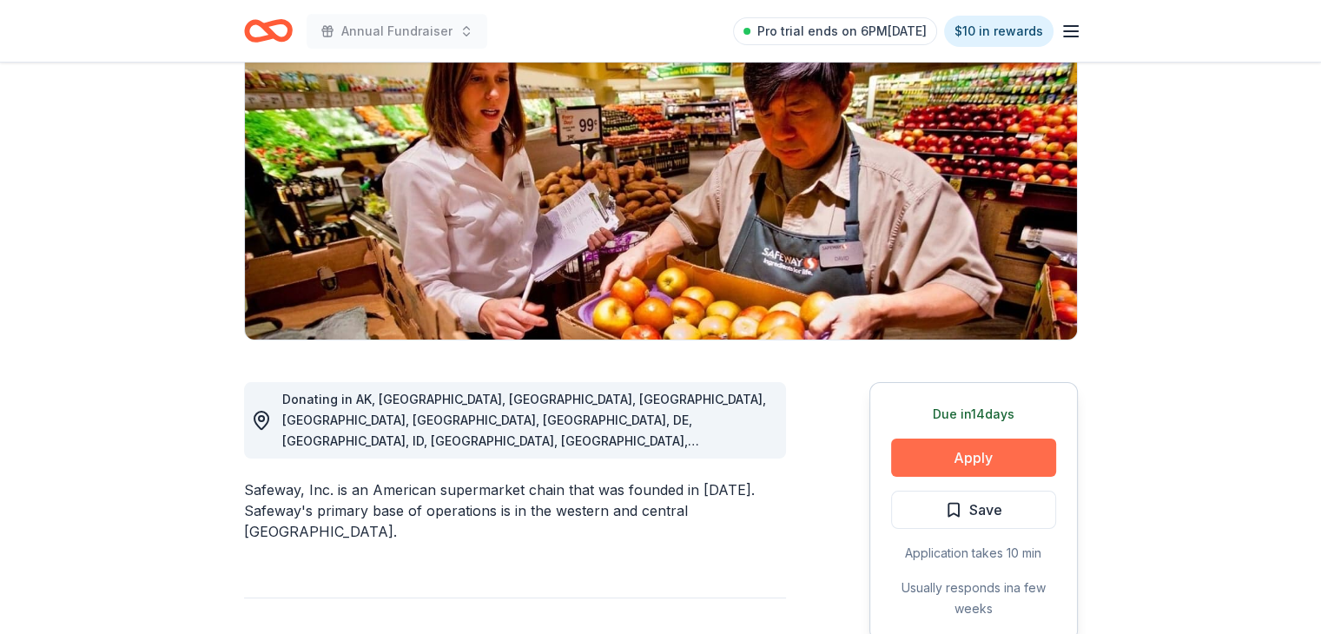
click at [1007, 462] on button "Apply" at bounding box center [973, 458] width 165 height 38
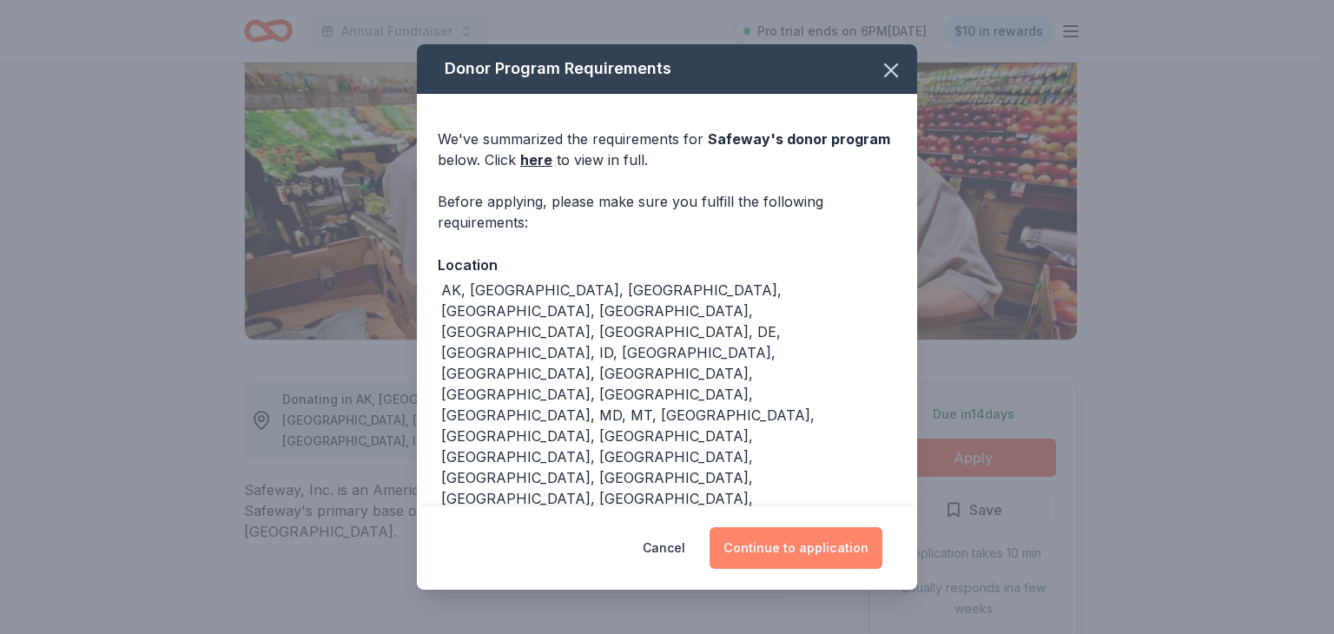
click at [828, 539] on button "Continue to application" at bounding box center [796, 548] width 173 height 42
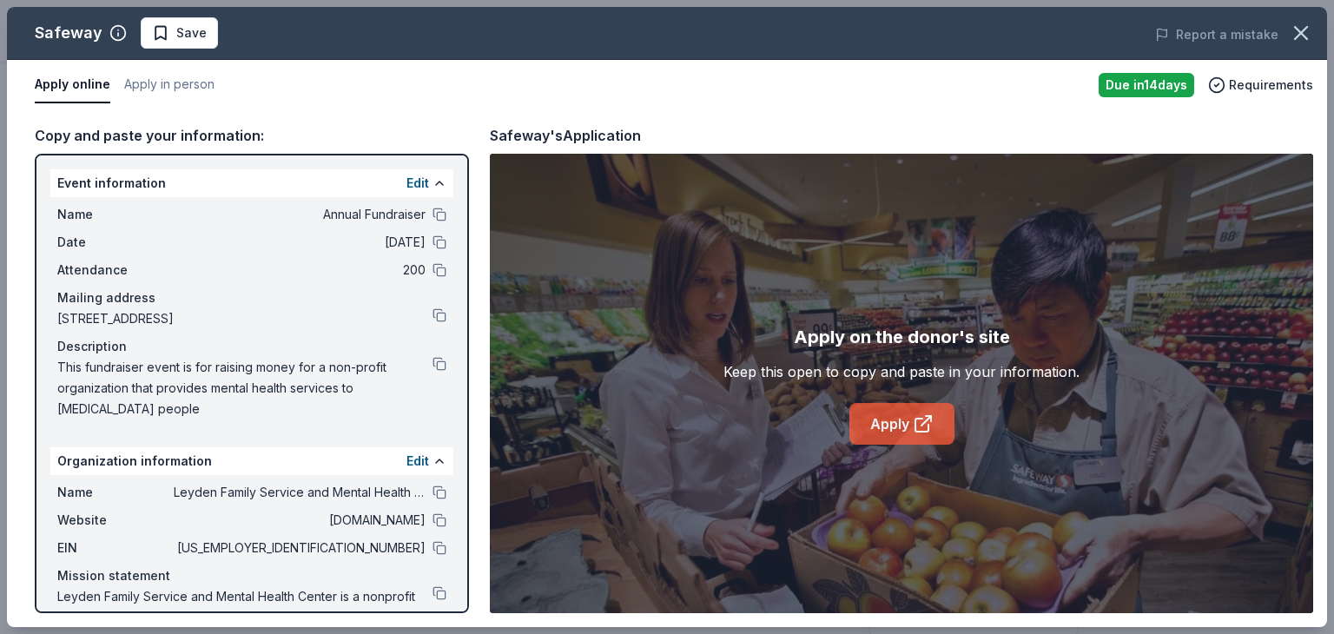
click at [903, 422] on link "Apply" at bounding box center [901, 424] width 105 height 42
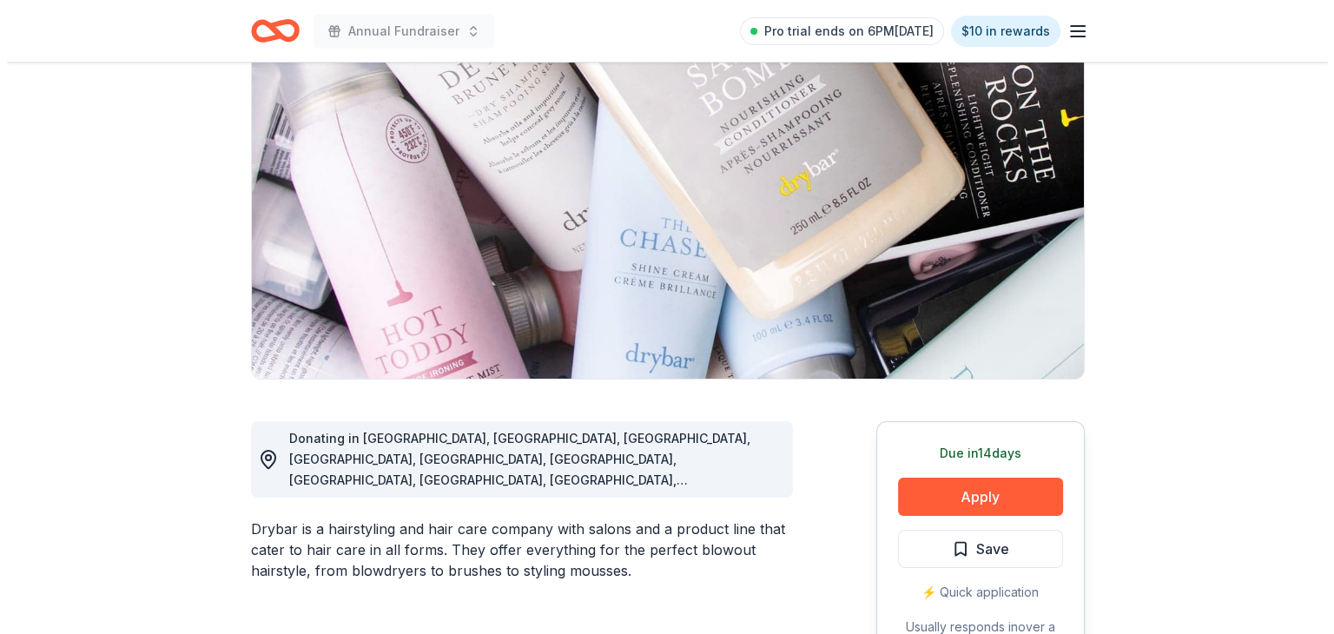
scroll to position [149, 0]
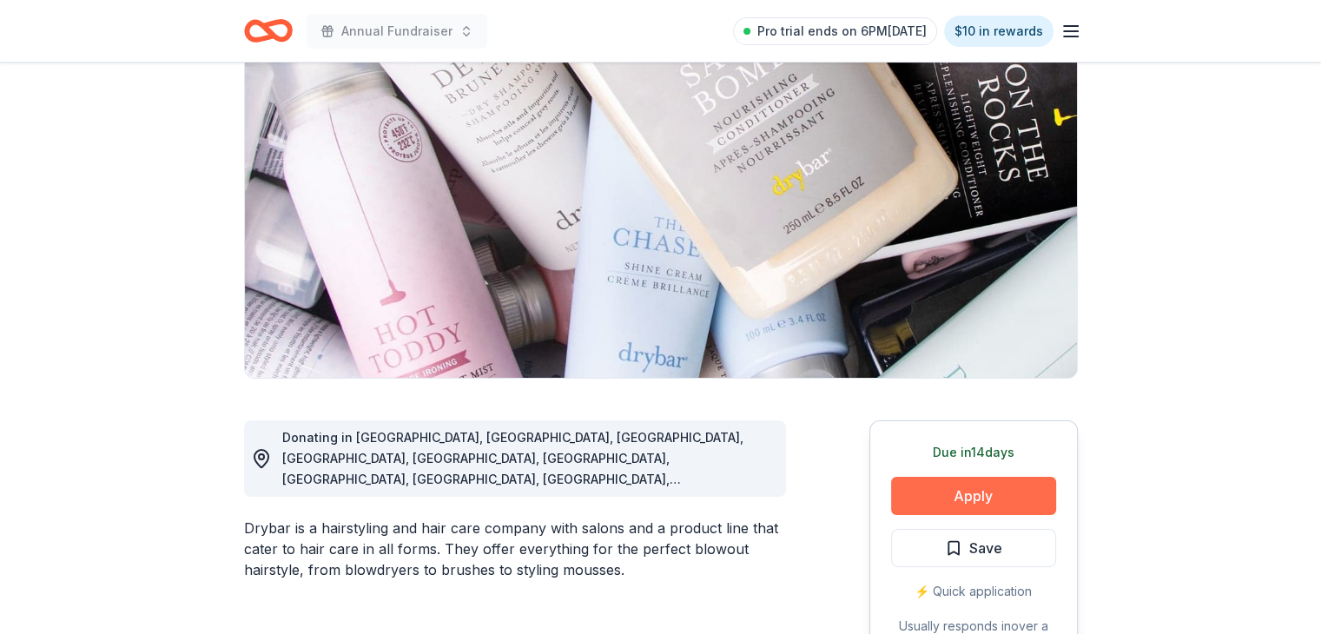
click at [976, 497] on button "Apply" at bounding box center [973, 496] width 165 height 38
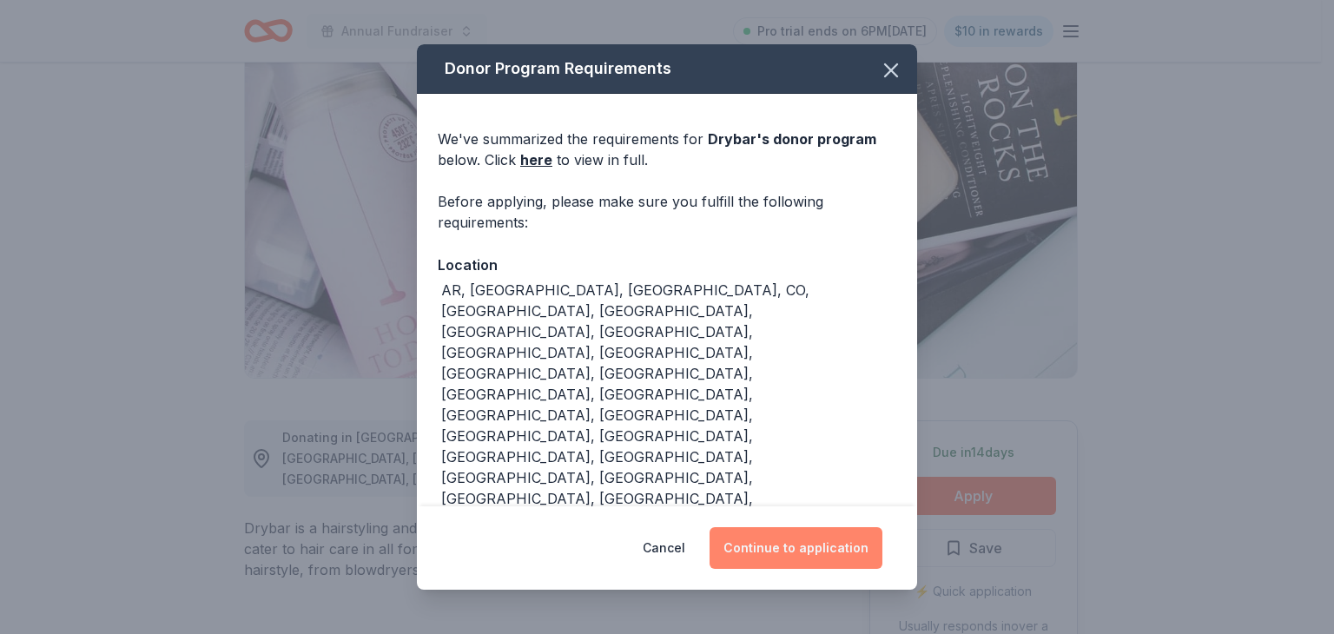
click at [801, 552] on button "Continue to application" at bounding box center [796, 548] width 173 height 42
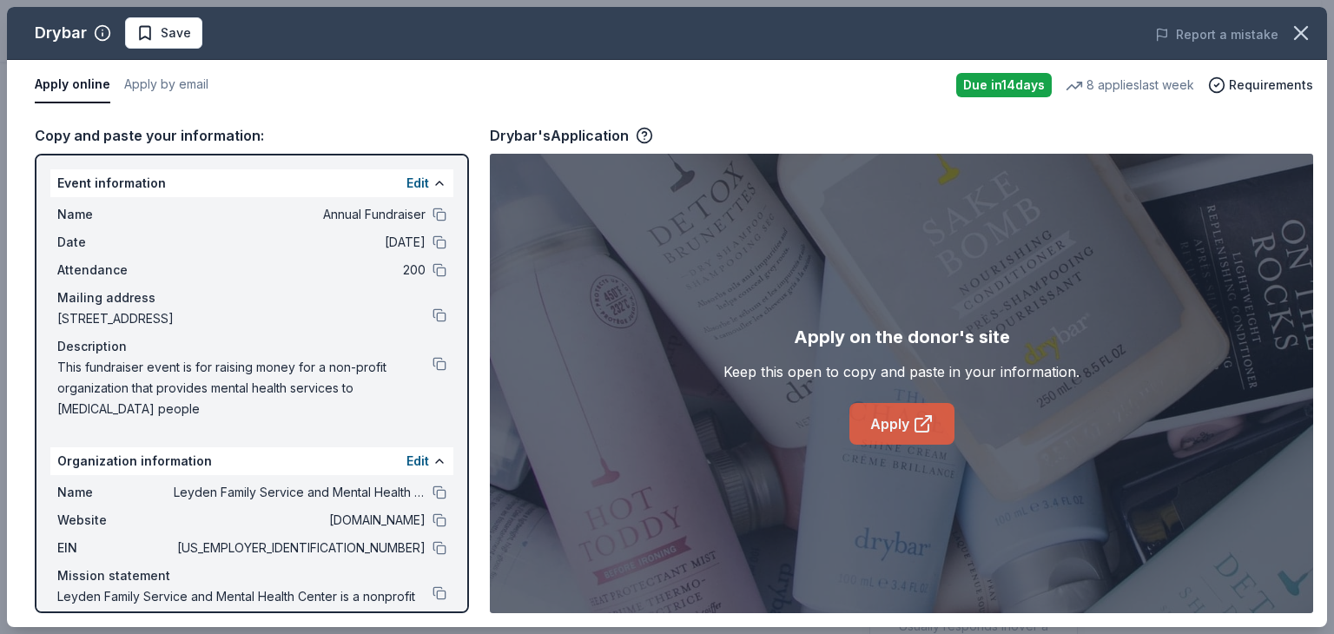
click at [922, 428] on icon at bounding box center [923, 423] width 21 height 21
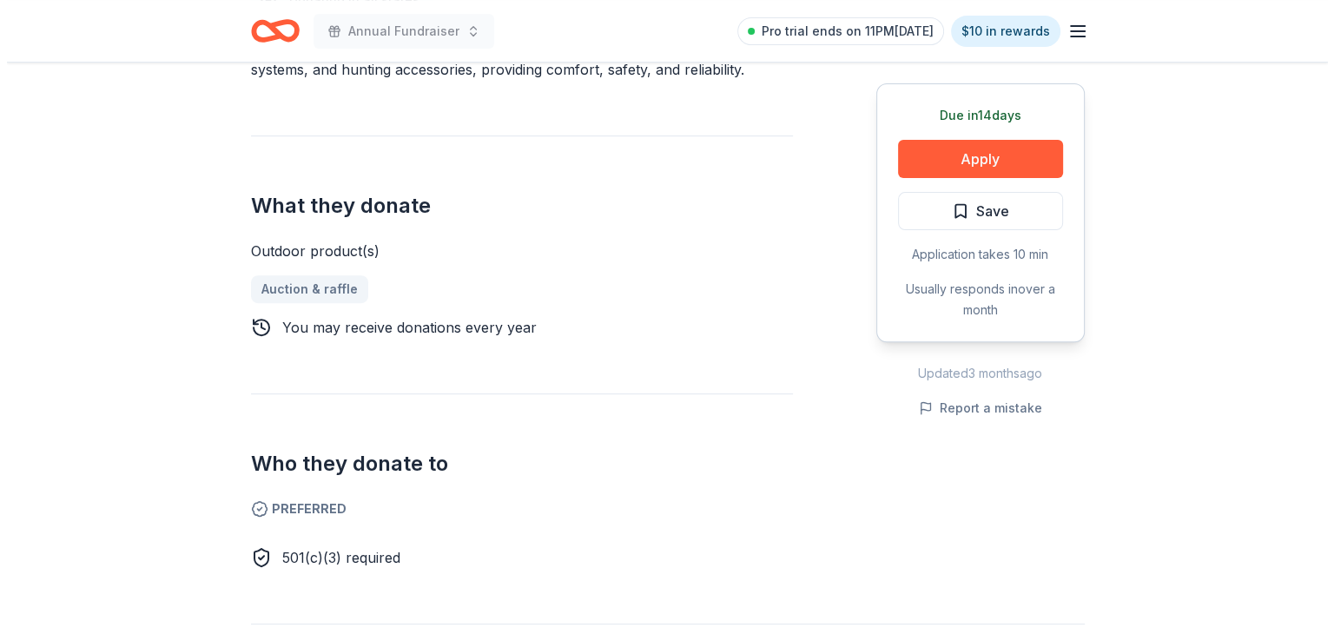
scroll to position [585, 0]
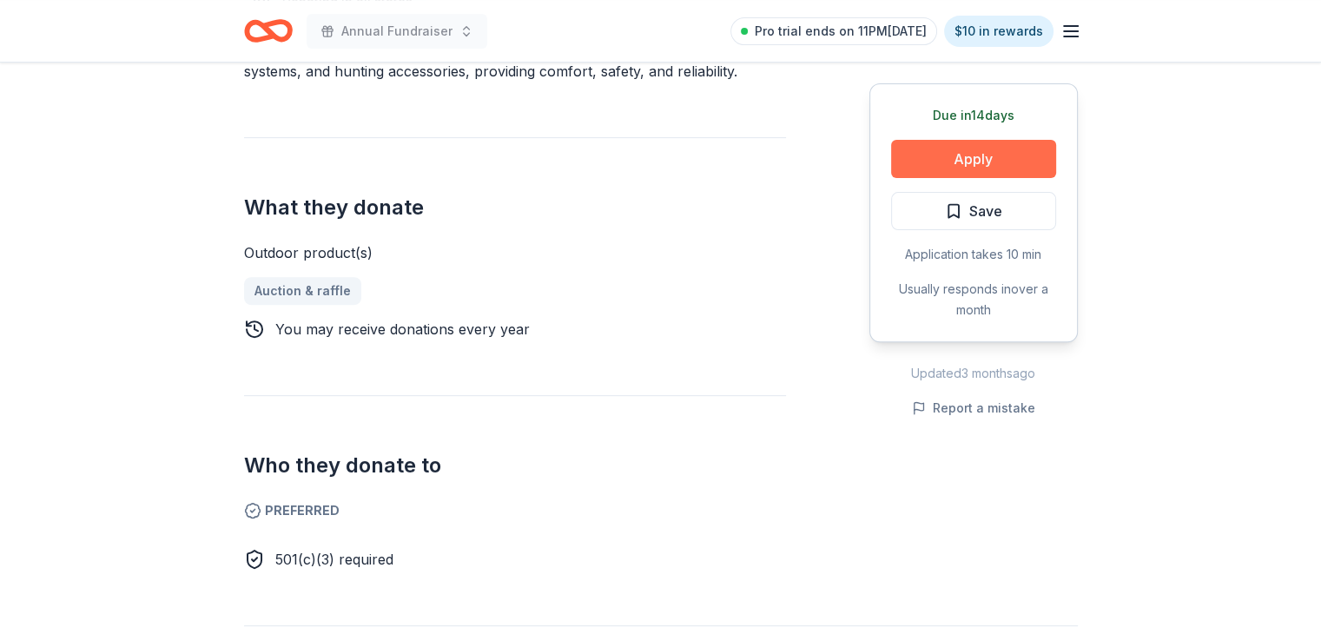
click at [1003, 161] on button "Apply" at bounding box center [973, 159] width 165 height 38
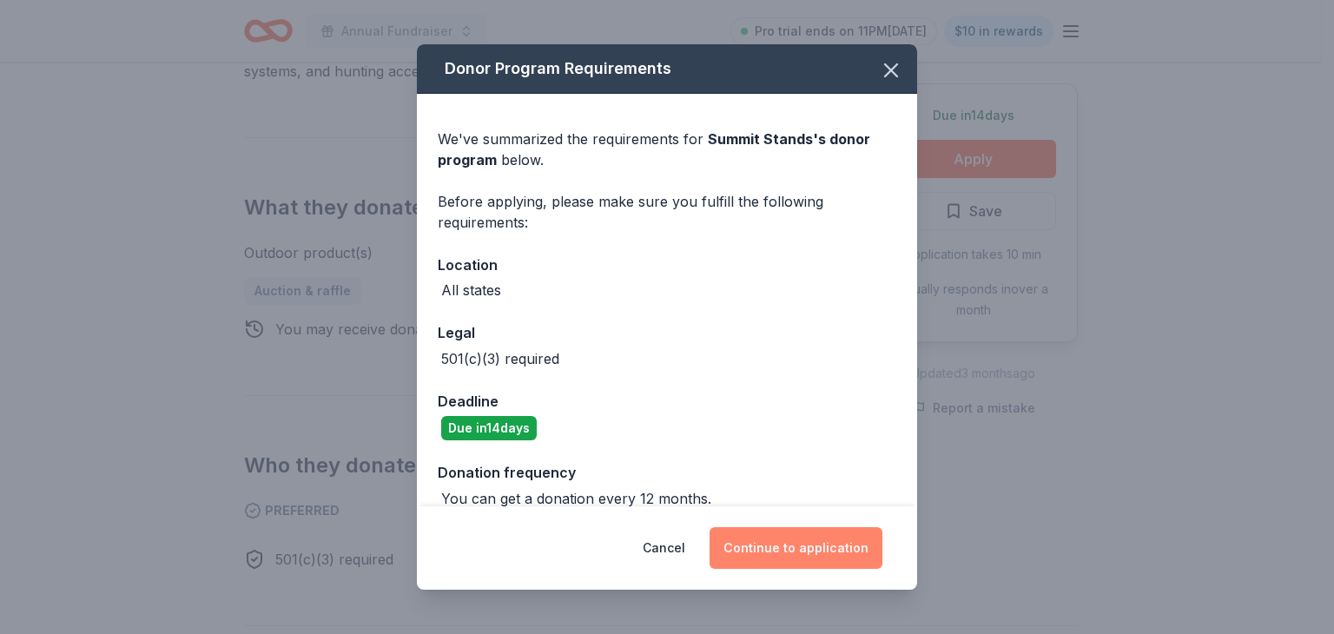
click at [788, 549] on button "Continue to application" at bounding box center [796, 548] width 173 height 42
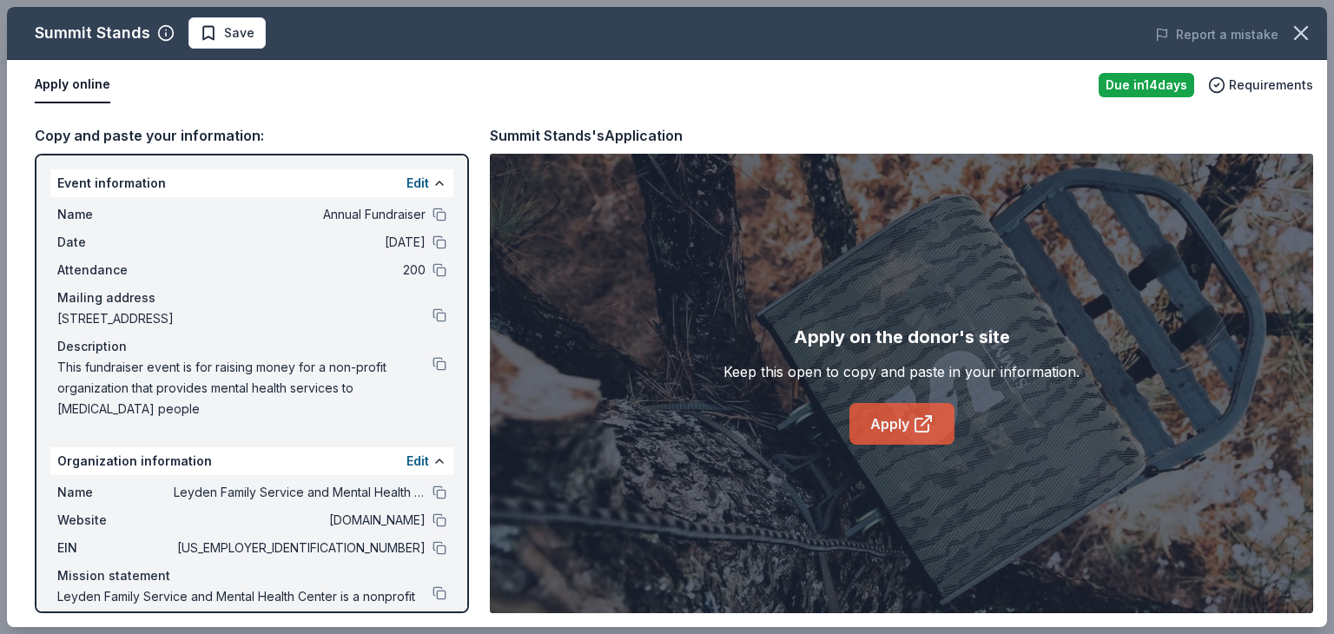
click at [906, 421] on link "Apply" at bounding box center [901, 424] width 105 height 42
